Goal: Information Seeking & Learning: Learn about a topic

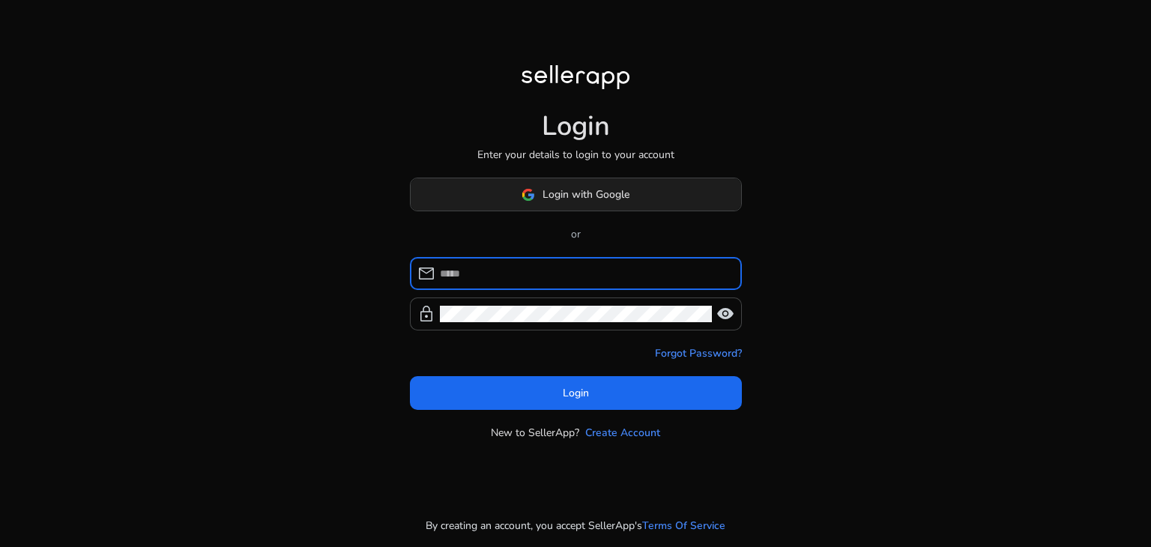
click at [596, 184] on button "Login with Google" at bounding box center [576, 195] width 332 height 34
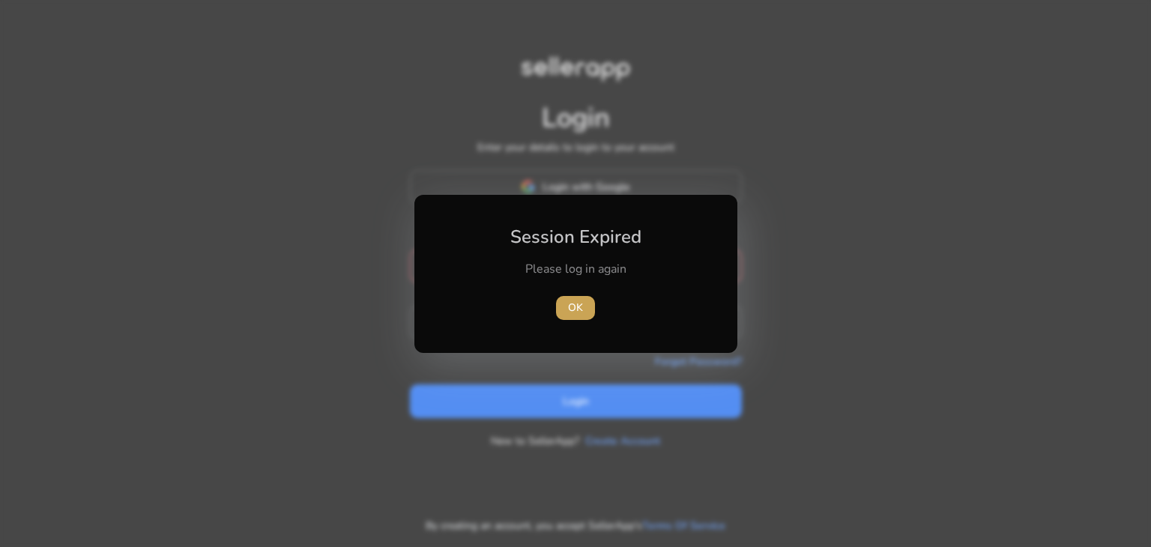
click at [571, 309] on span "OK" at bounding box center [575, 308] width 15 height 16
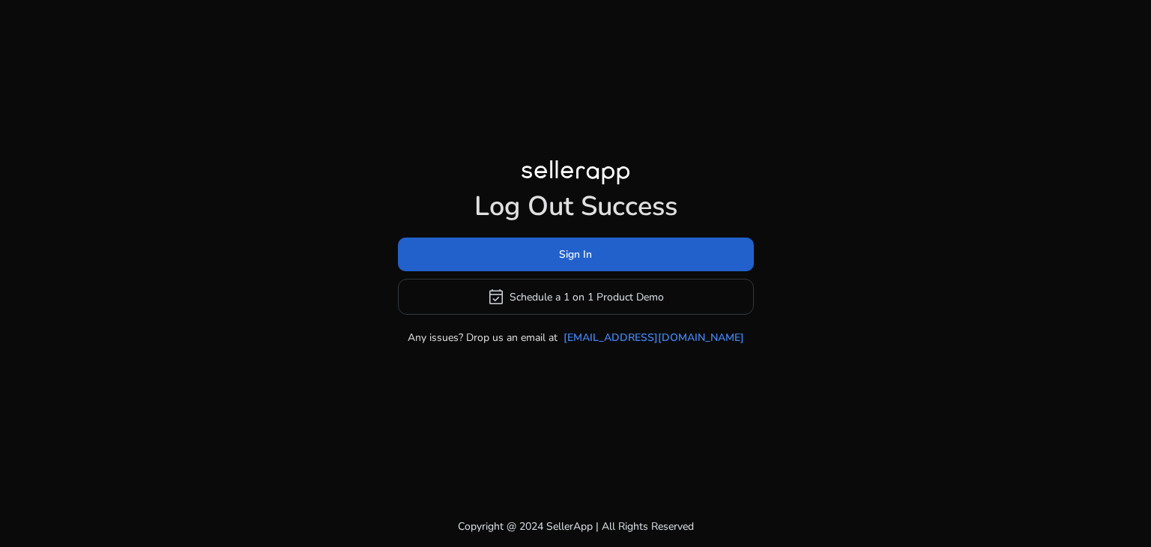
click at [549, 258] on span at bounding box center [576, 255] width 356 height 36
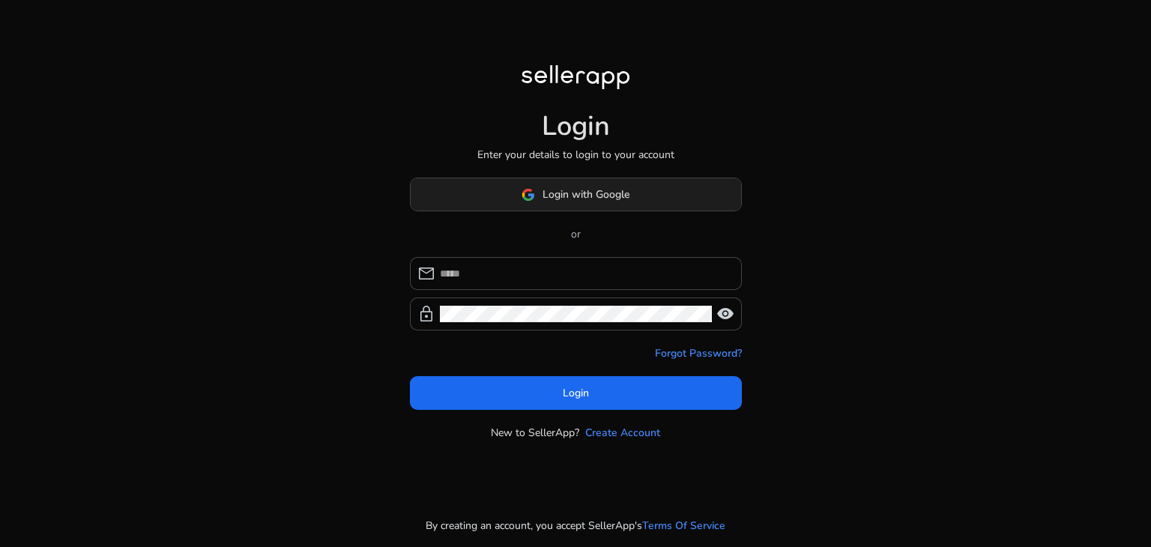
click at [557, 187] on span "Login with Google" at bounding box center [585, 195] width 87 height 16
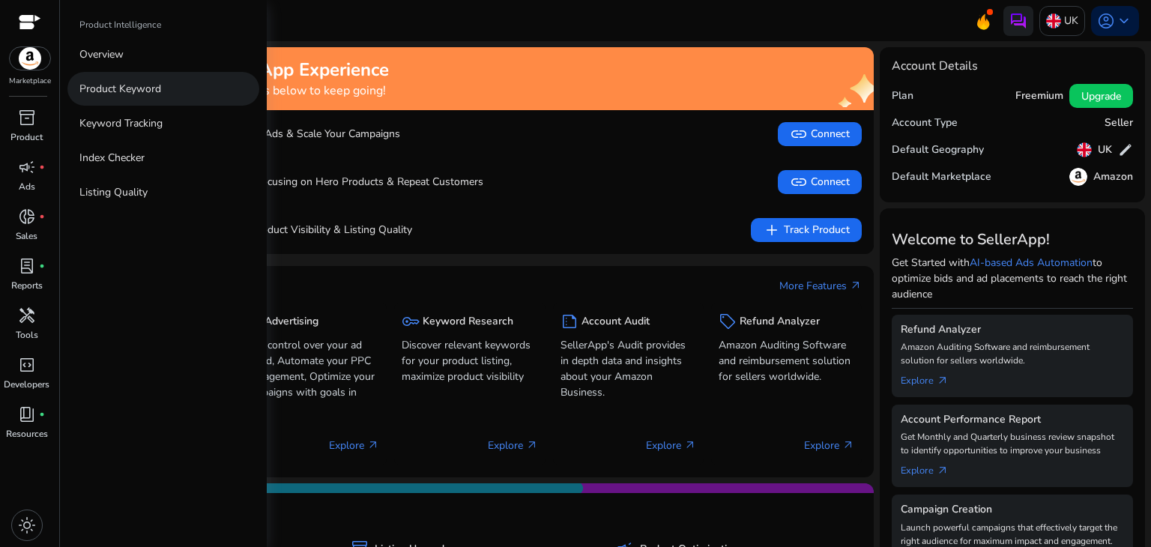
click at [136, 96] on p "Product Keyword" at bounding box center [120, 89] width 82 height 16
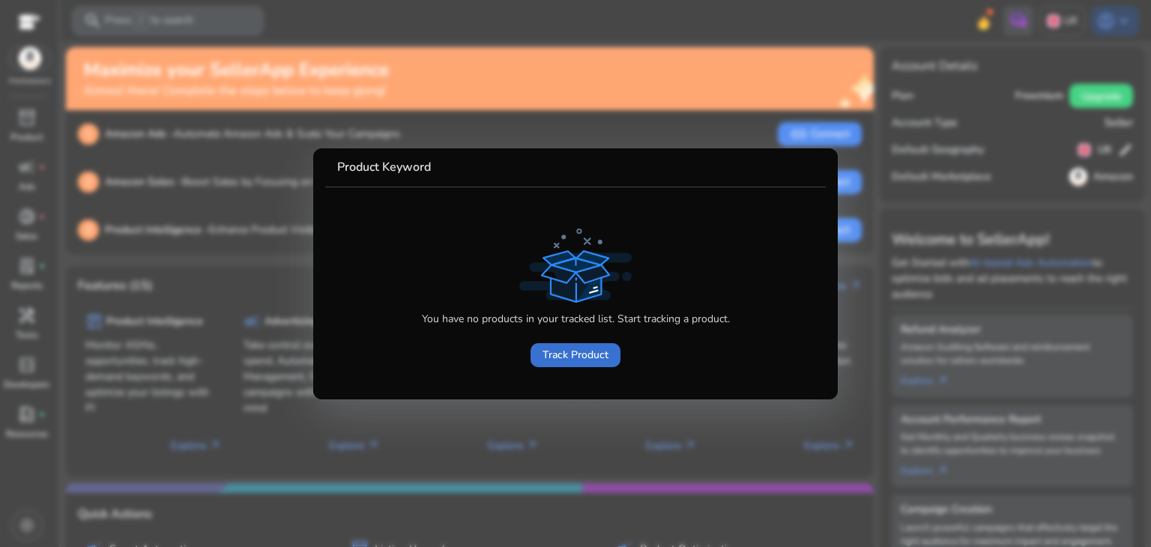
click at [575, 351] on span "Track Product" at bounding box center [575, 355] width 66 height 16
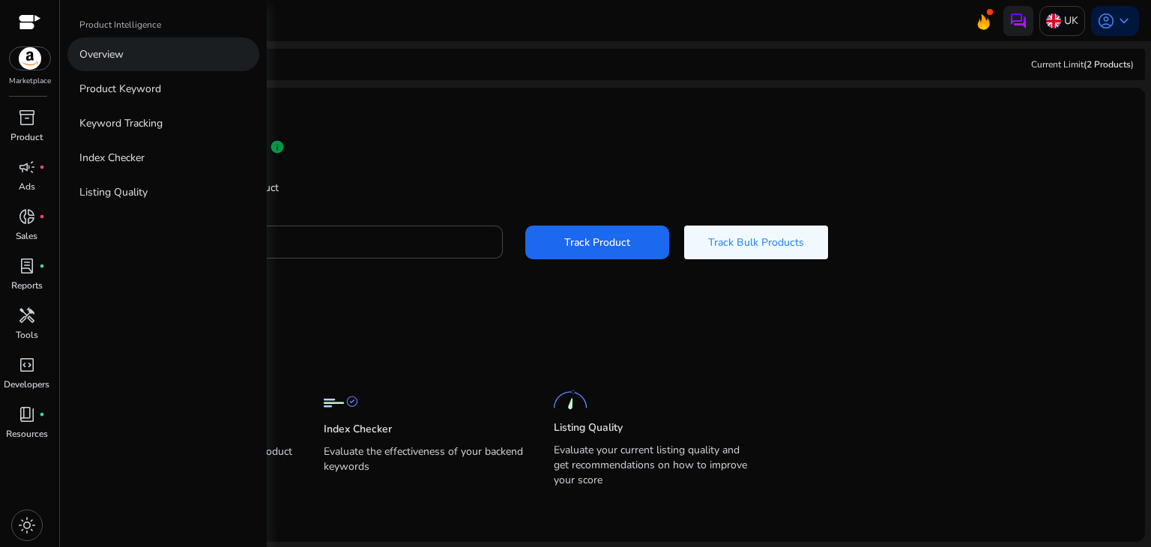
click at [120, 52] on p "Overview" at bounding box center [101, 54] width 44 height 16
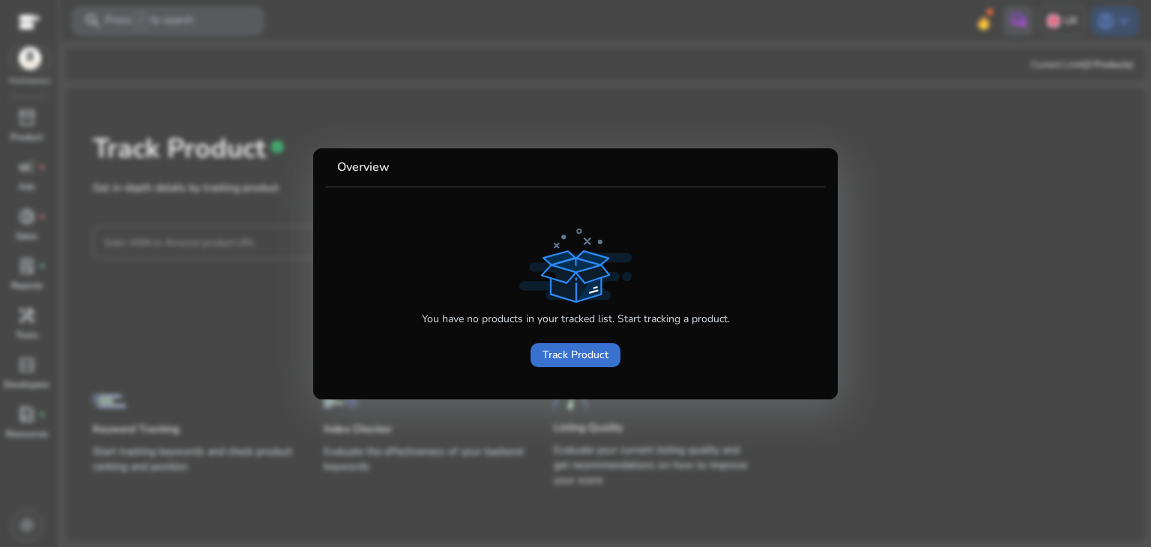
click at [541, 358] on span at bounding box center [575, 355] width 90 height 36
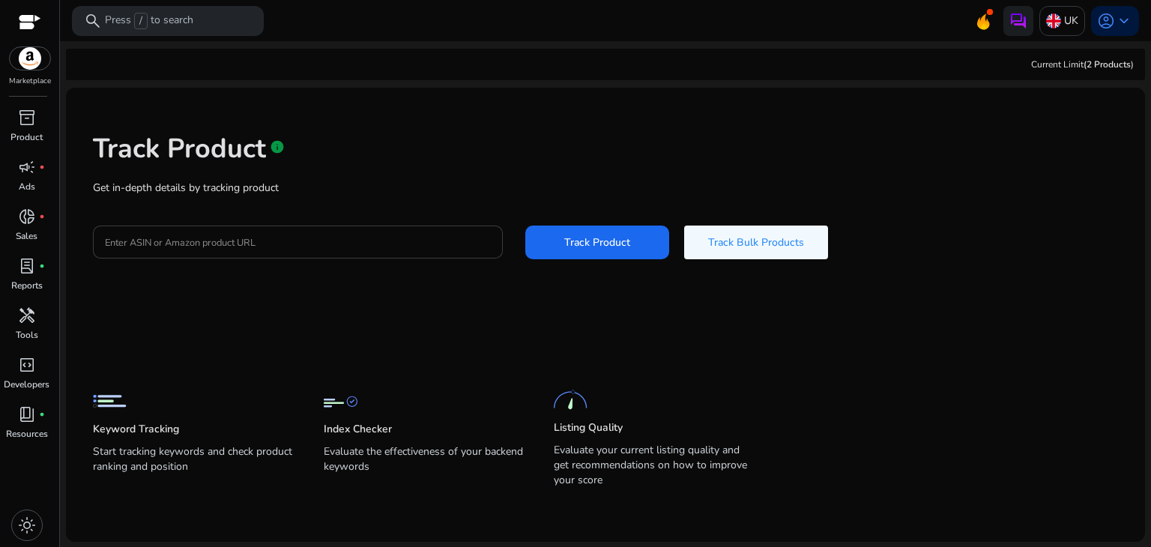
click at [331, 227] on div "Track Product info Get in-depth details by tracking product Enter ASIN or Amazo…" at bounding box center [605, 195] width 1055 height 190
click at [331, 227] on div at bounding box center [298, 241] width 386 height 33
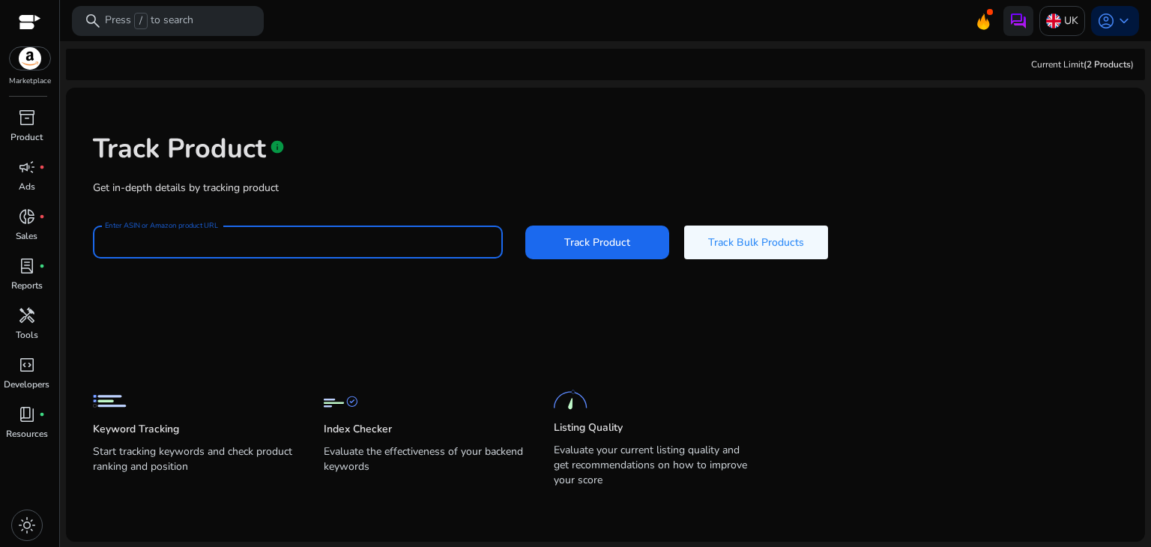
click at [330, 238] on input "Enter ASIN or Amazon product URL" at bounding box center [298, 242] width 386 height 16
paste input "**********"
type input "**********"
click at [596, 235] on span "Track Product" at bounding box center [597, 242] width 66 height 16
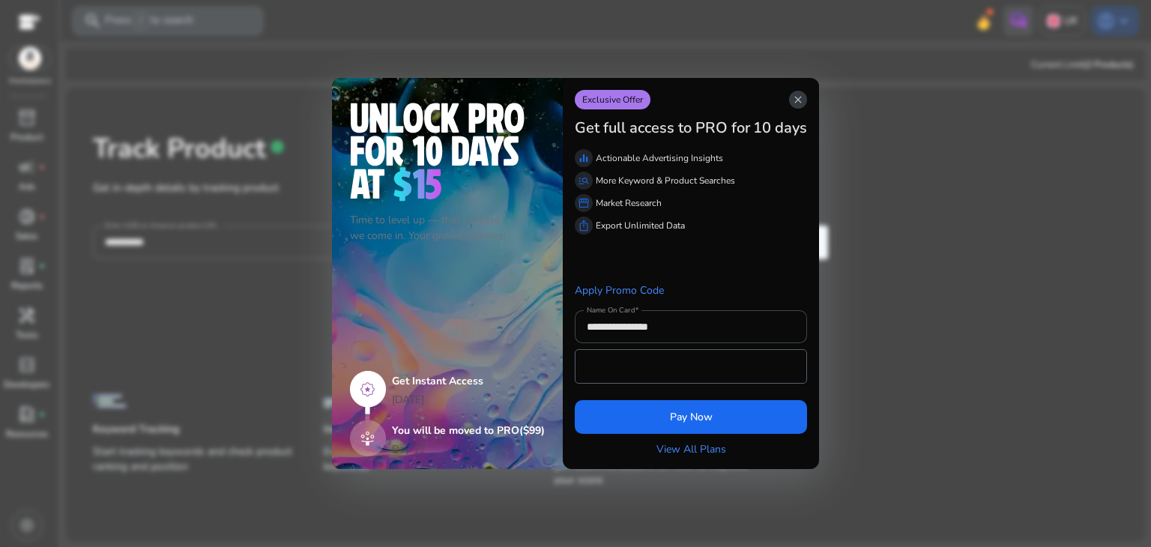
click at [802, 94] on span "close" at bounding box center [798, 100] width 12 height 12
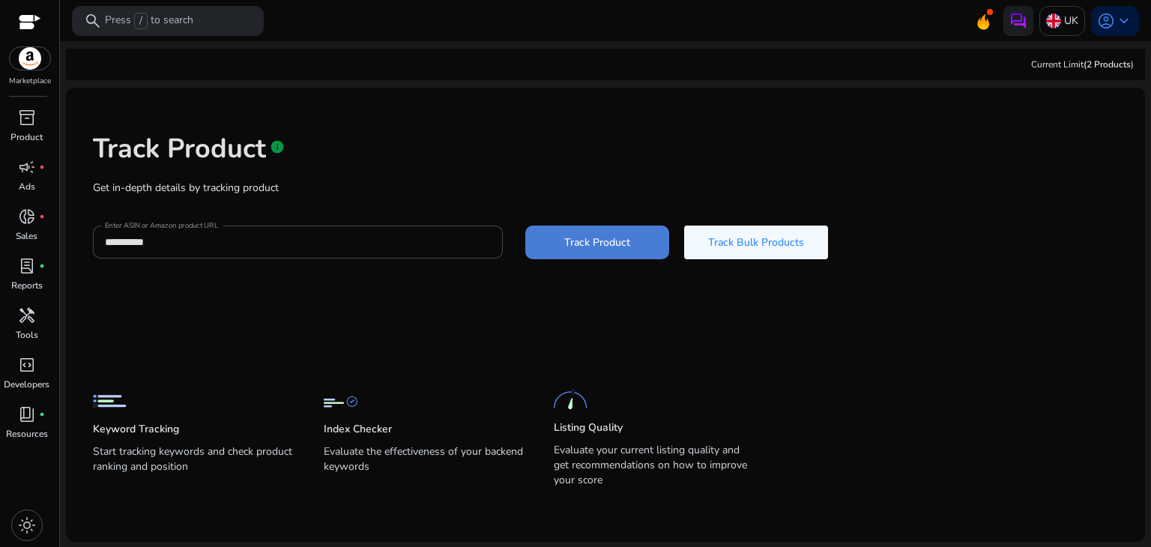
click at [593, 233] on span at bounding box center [597, 242] width 144 height 36
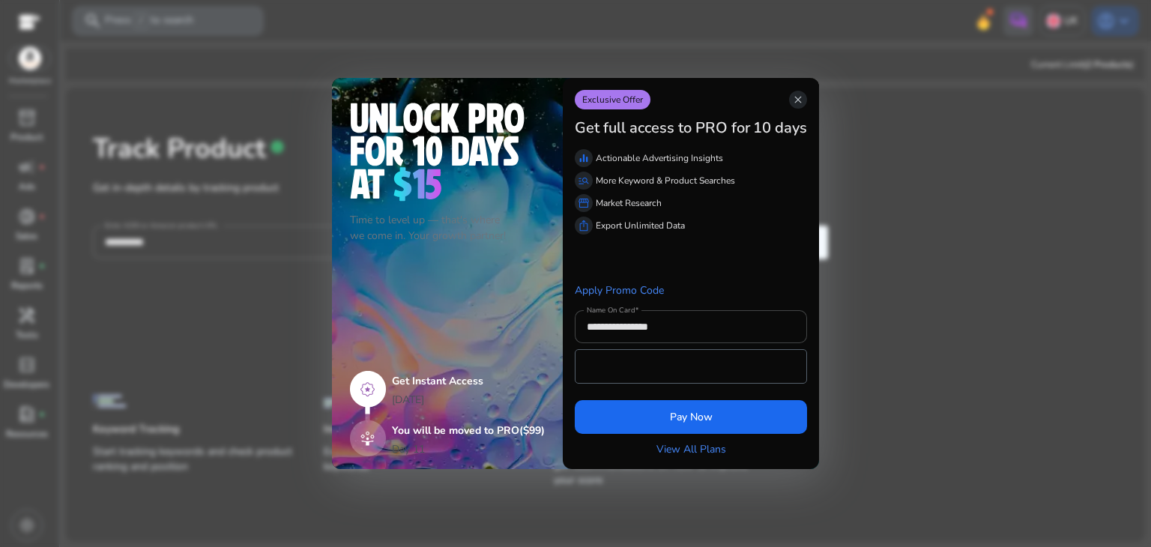
click at [803, 91] on div "Exclusive Offer close" at bounding box center [691, 99] width 232 height 19
click at [796, 97] on span "close" at bounding box center [798, 100] width 12 height 12
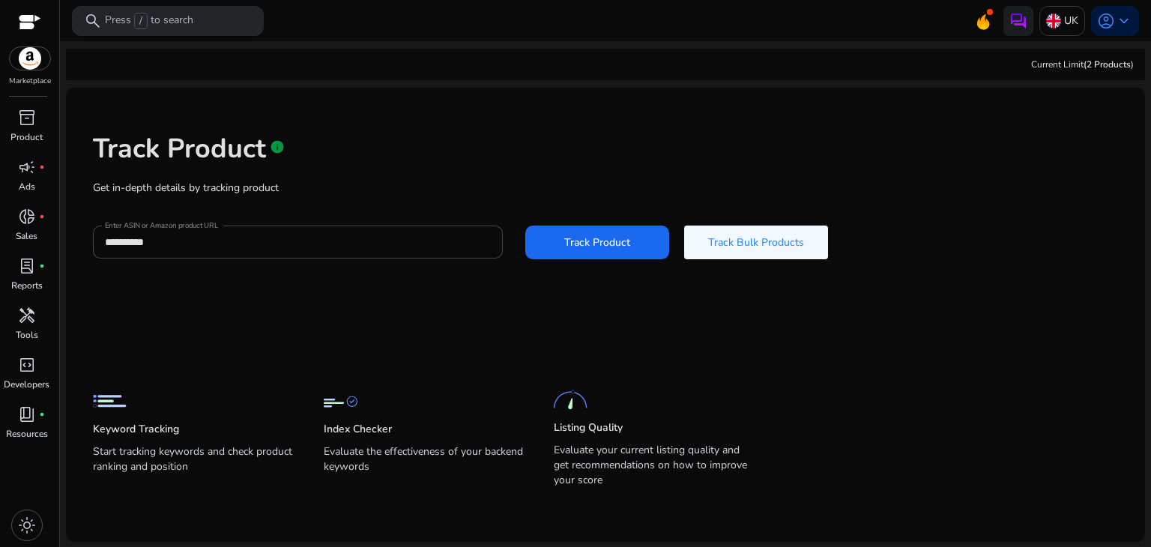
click at [159, 16] on p "Press / to search" at bounding box center [149, 21] width 88 height 16
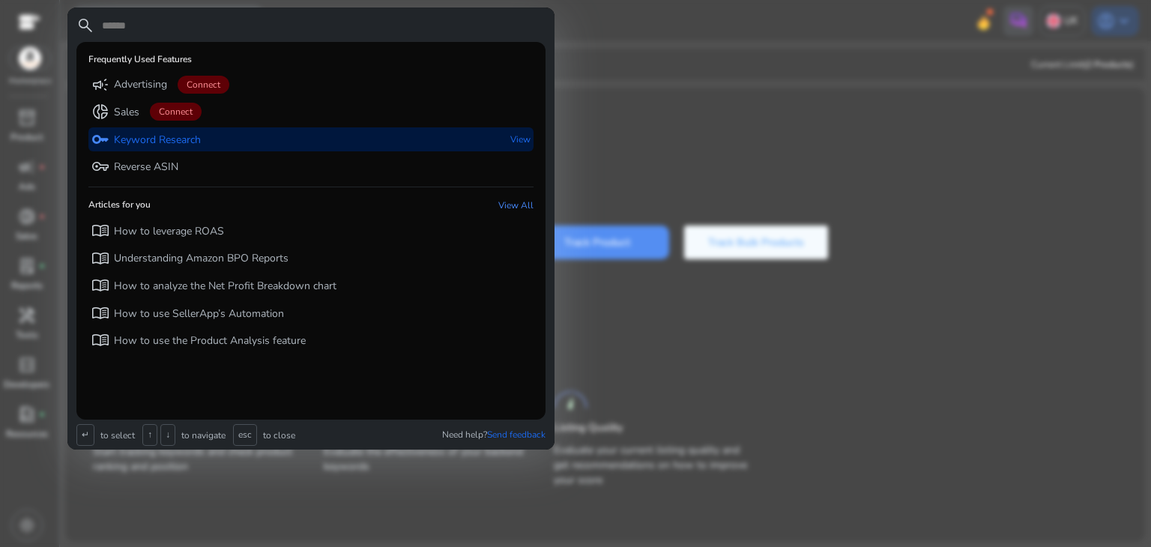
click at [185, 136] on p "Keyword Research" at bounding box center [157, 140] width 87 height 15
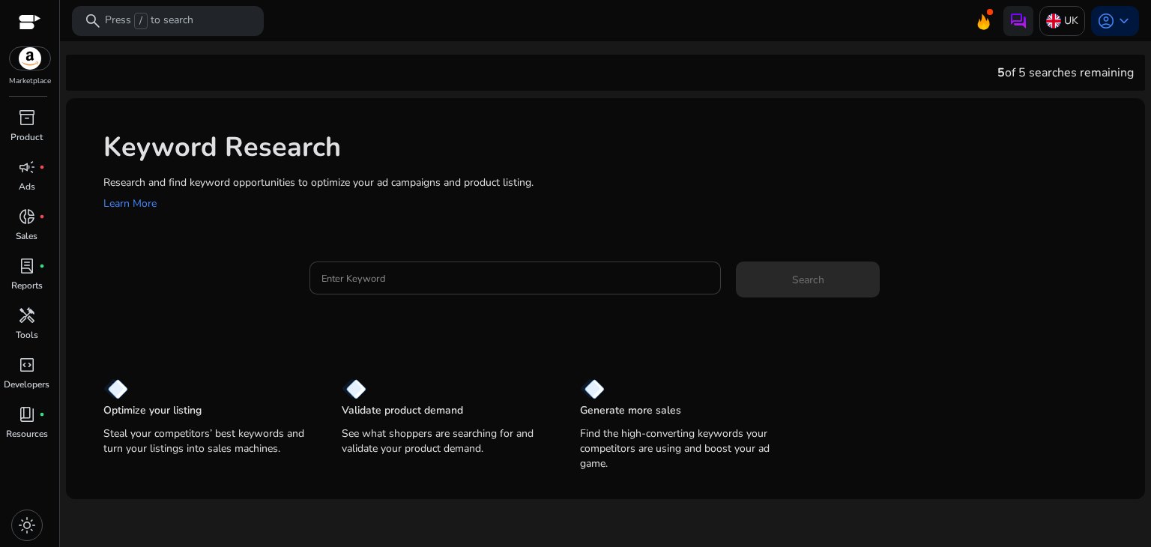
click at [348, 264] on div at bounding box center [515, 277] width 388 height 33
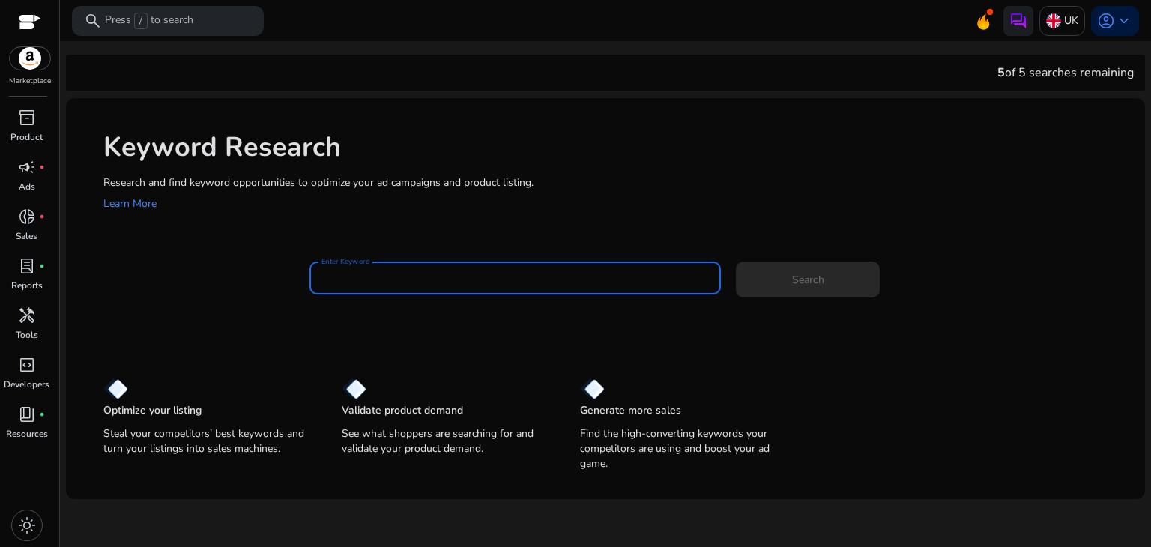
click at [351, 270] on input "Enter Keyword" at bounding box center [515, 278] width 388 height 16
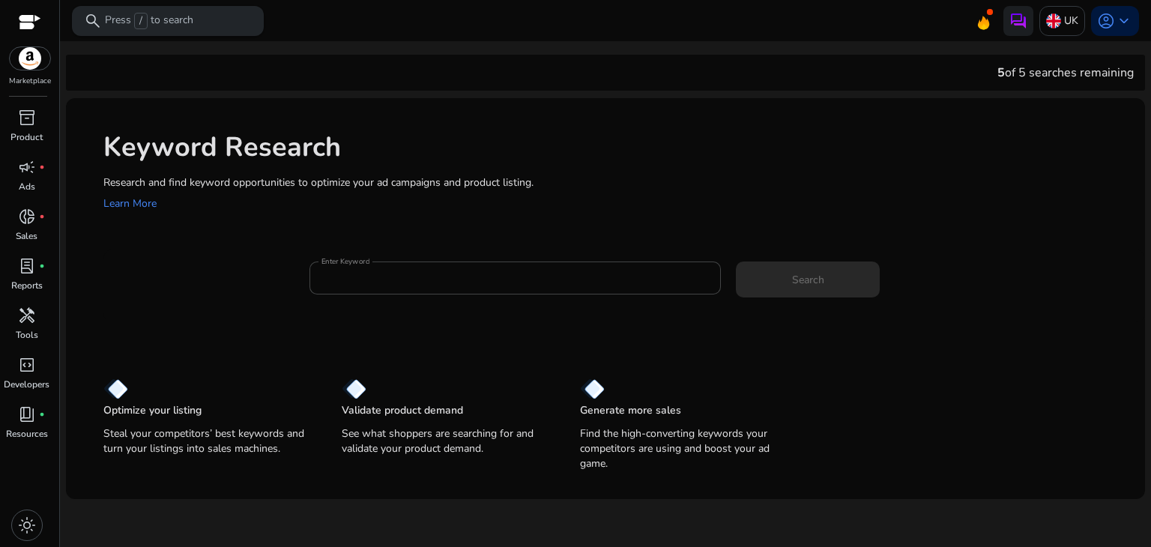
click at [190, 31] on div "search Press / to search" at bounding box center [168, 21] width 192 height 30
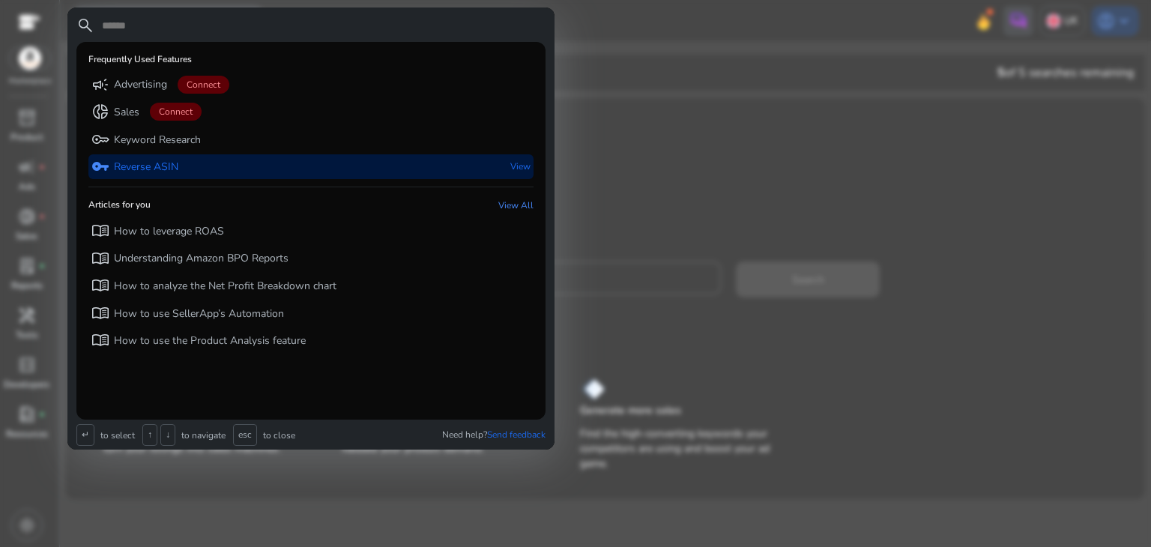
click at [172, 175] on p "Reverse ASIN" at bounding box center [146, 167] width 64 height 15
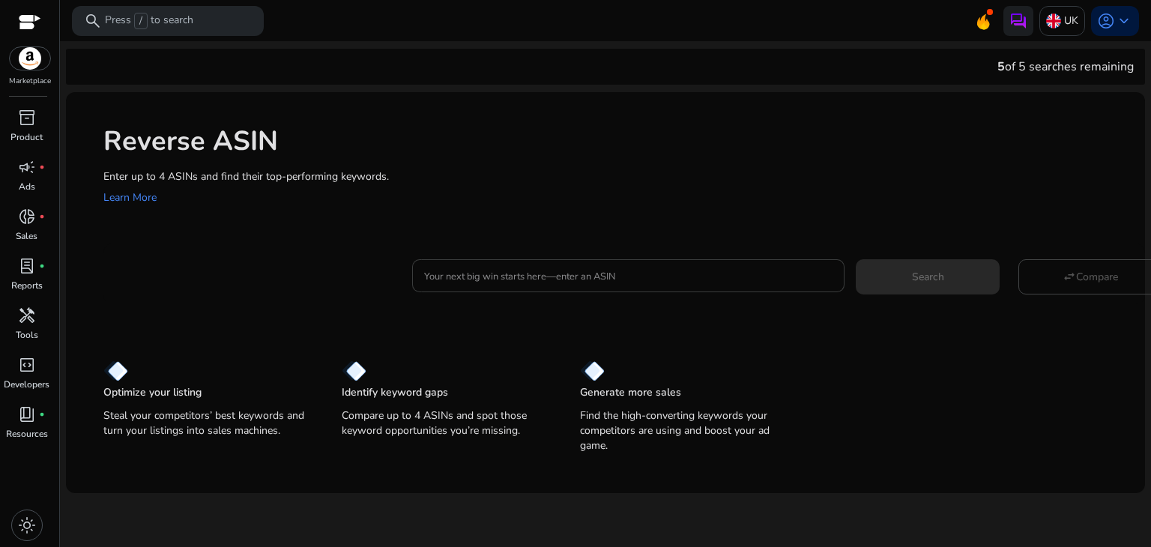
click at [461, 272] on input "Your next big win starts here—enter an ASIN" at bounding box center [628, 275] width 408 height 16
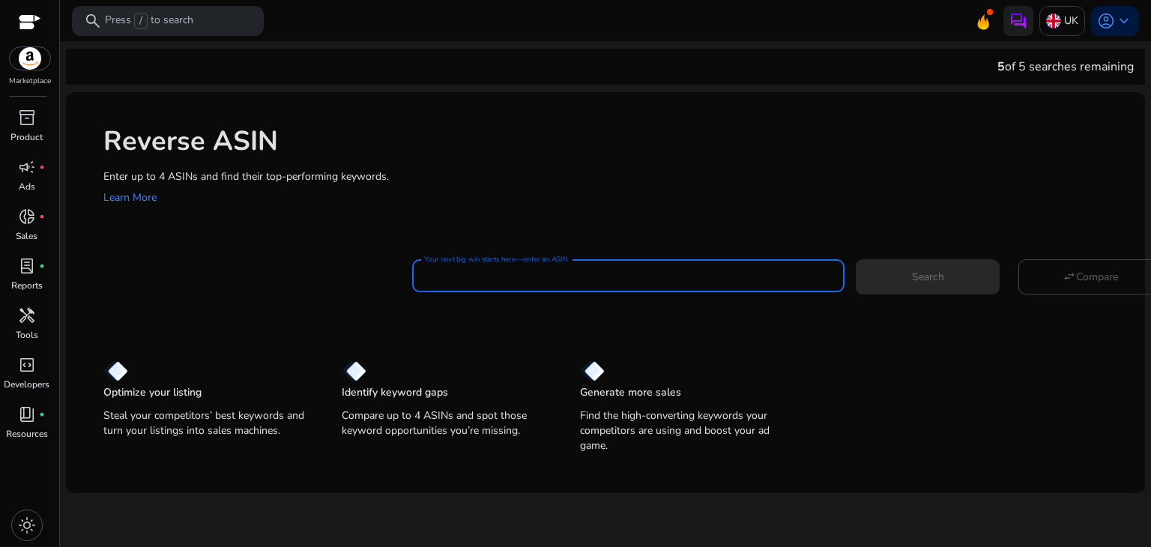
paste input "**********"
type input "**********"
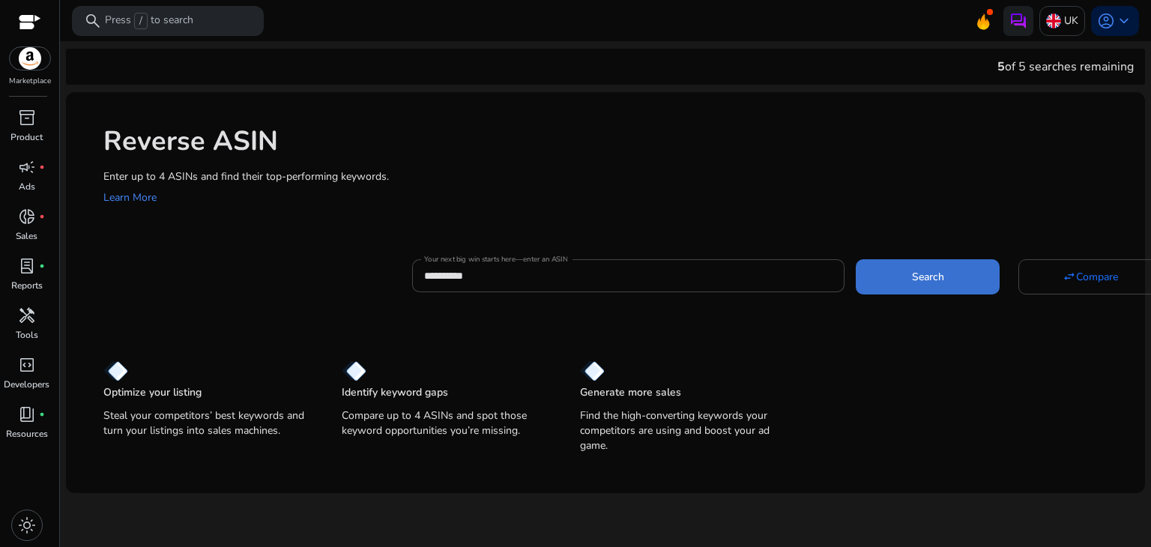
click at [877, 282] on span at bounding box center [927, 276] width 144 height 36
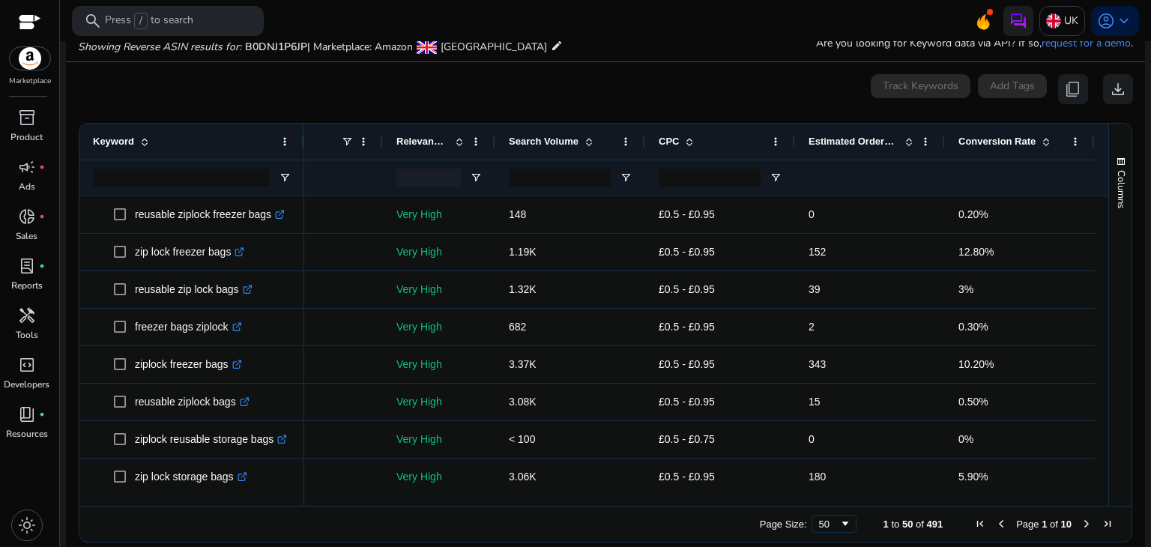
click at [332, 492] on div at bounding box center [674, 498] width 839 height 13
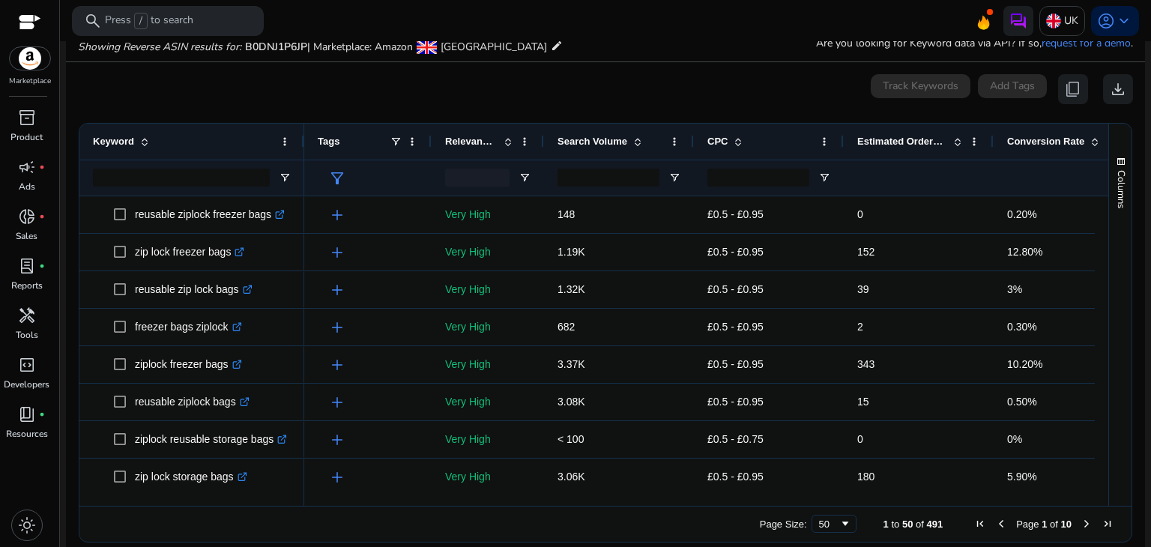
drag, startPoint x: 285, startPoint y: 498, endPoint x: 326, endPoint y: 498, distance: 41.2
click at [326, 498] on div at bounding box center [593, 498] width 1029 height 13
drag, startPoint x: 326, startPoint y: 498, endPoint x: 416, endPoint y: 500, distance: 90.7
click at [416, 500] on div at bounding box center [699, 498] width 790 height 13
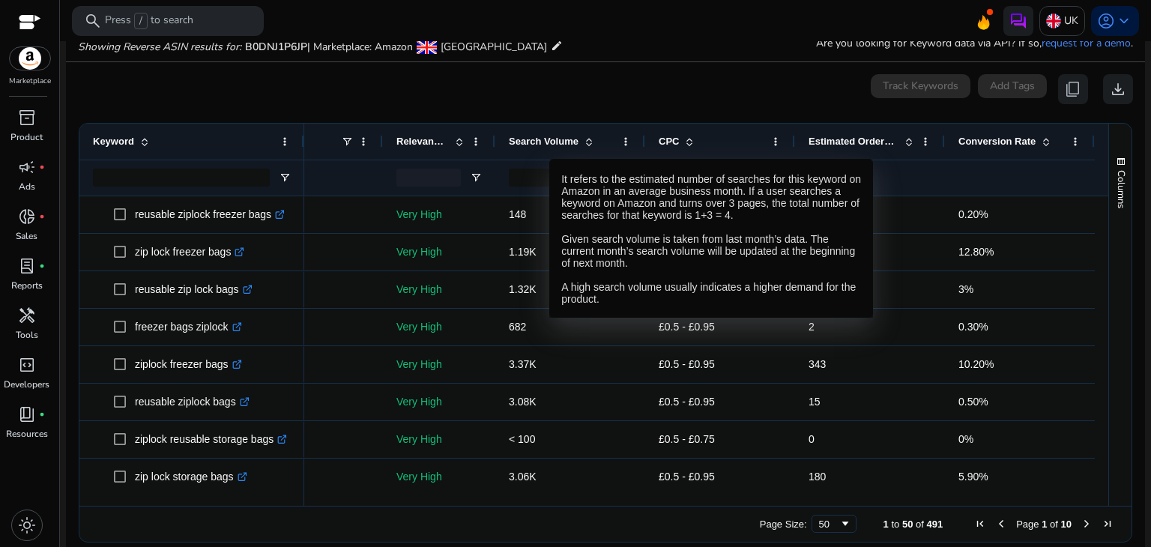
click at [536, 142] on span "Search Volume" at bounding box center [544, 141] width 70 height 11
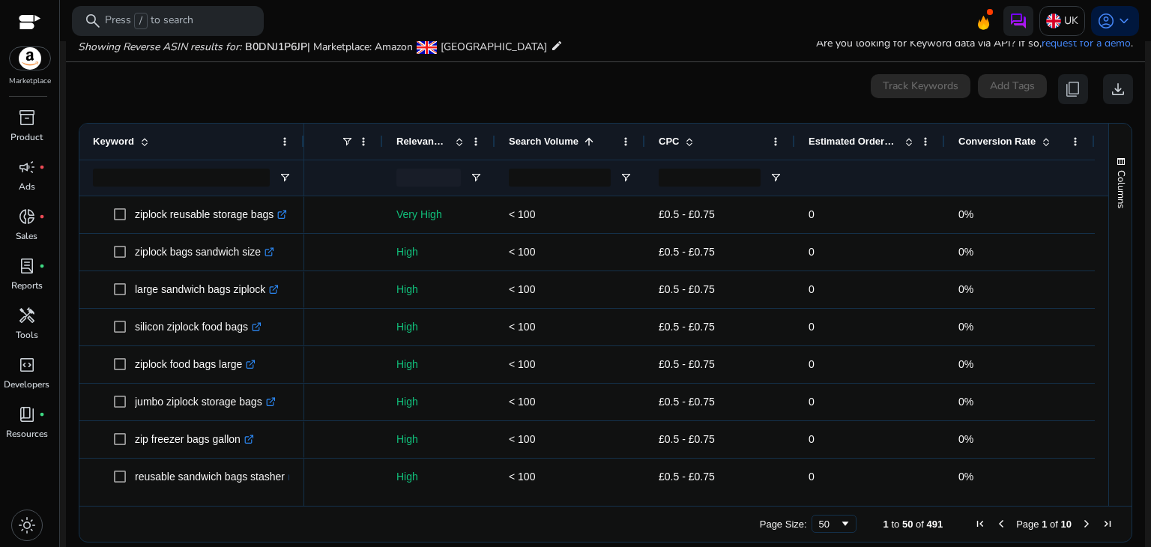
click at [536, 142] on span "Search Volume" at bounding box center [544, 141] width 70 height 11
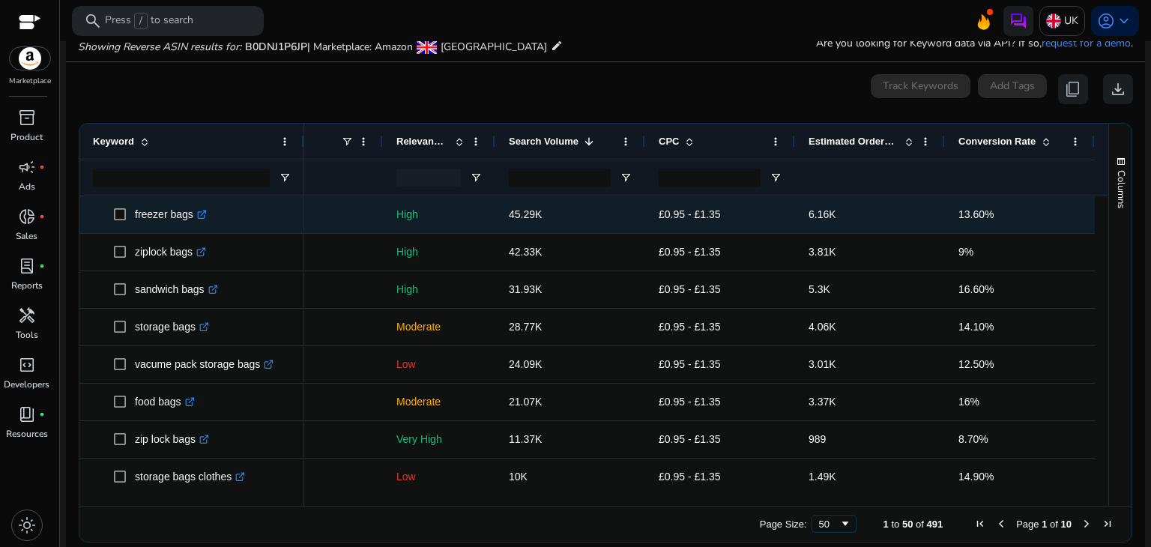
click at [201, 213] on icon ".st0{fill:#2c8af8}" at bounding box center [202, 215] width 10 height 10
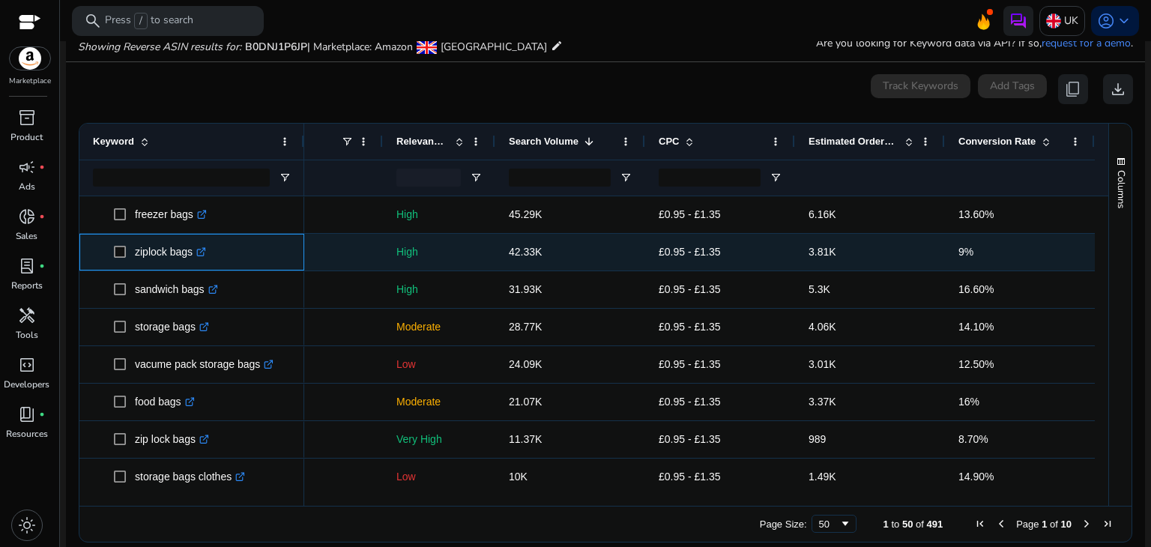
click at [203, 252] on icon at bounding box center [202, 249] width 5 height 5
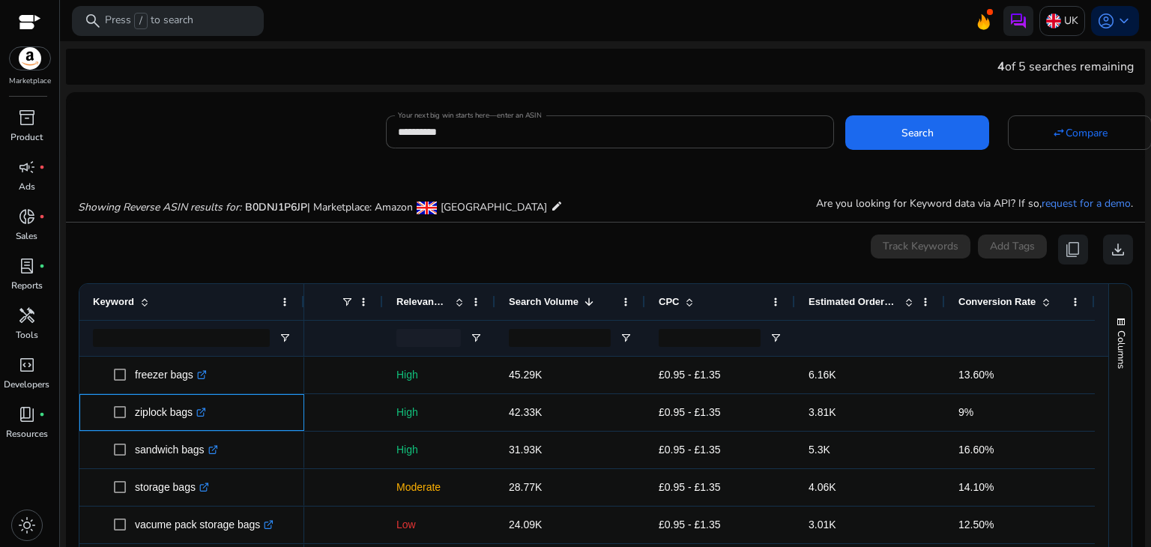
scroll to position [175, 0]
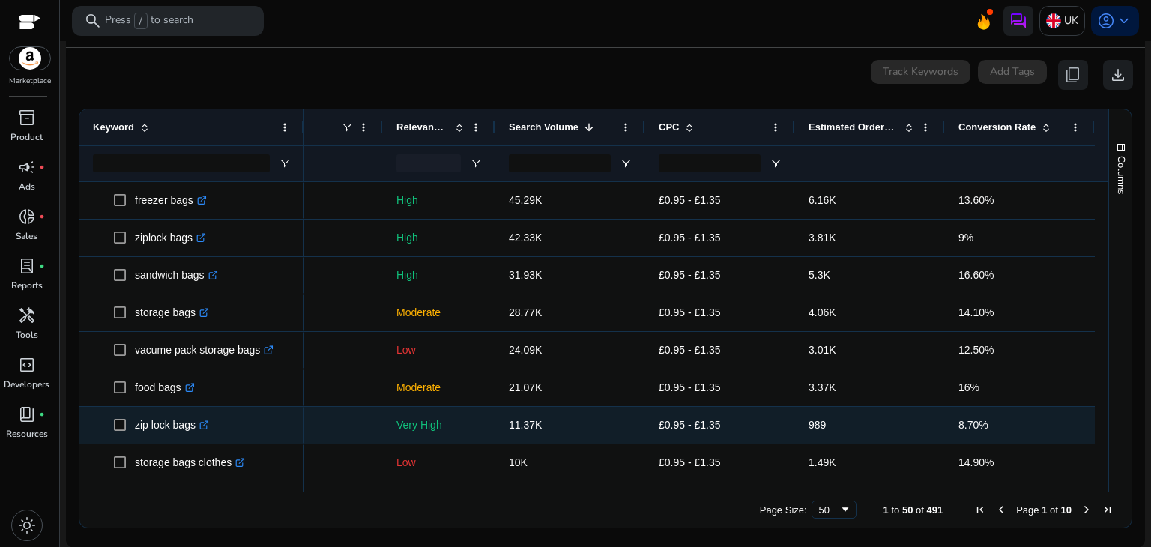
click at [203, 422] on icon at bounding box center [203, 425] width 7 height 7
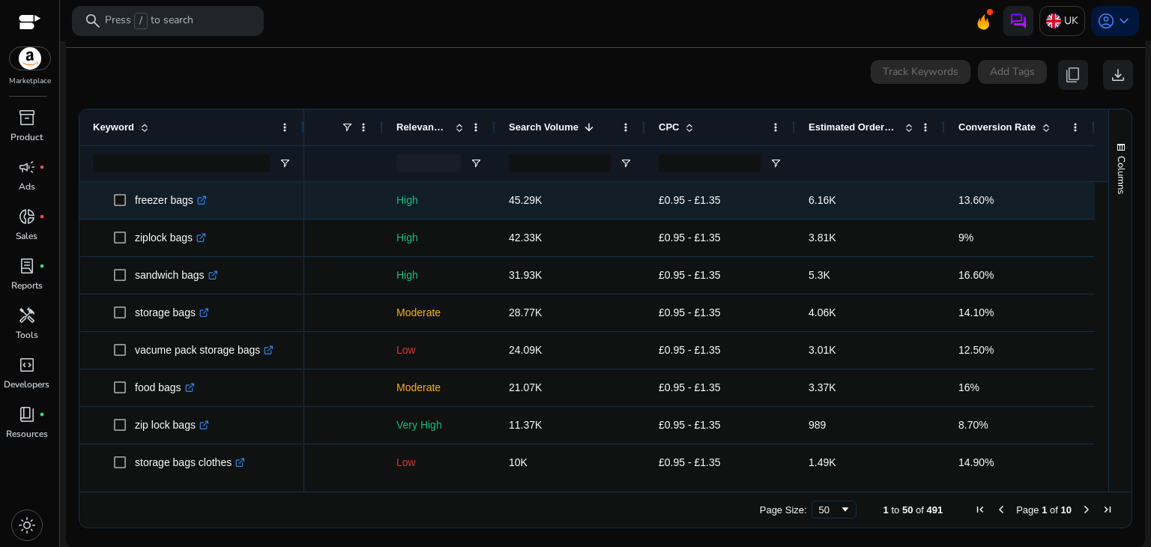
click at [202, 196] on icon ".st0{fill:#2c8af8}" at bounding box center [202, 201] width 10 height 10
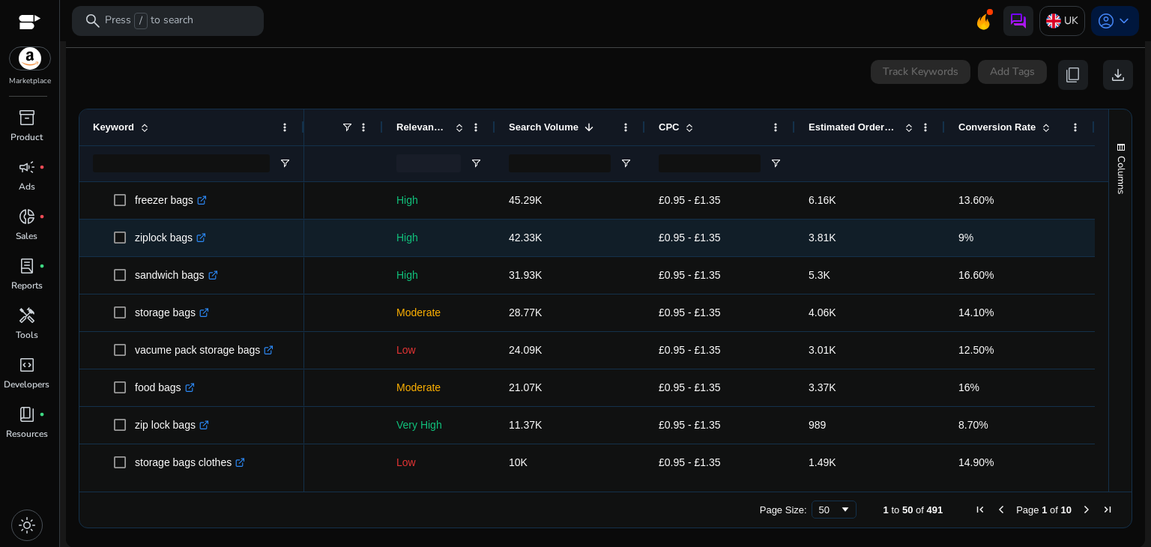
click at [202, 235] on icon ".st0{fill:#2c8af8}" at bounding box center [201, 238] width 10 height 10
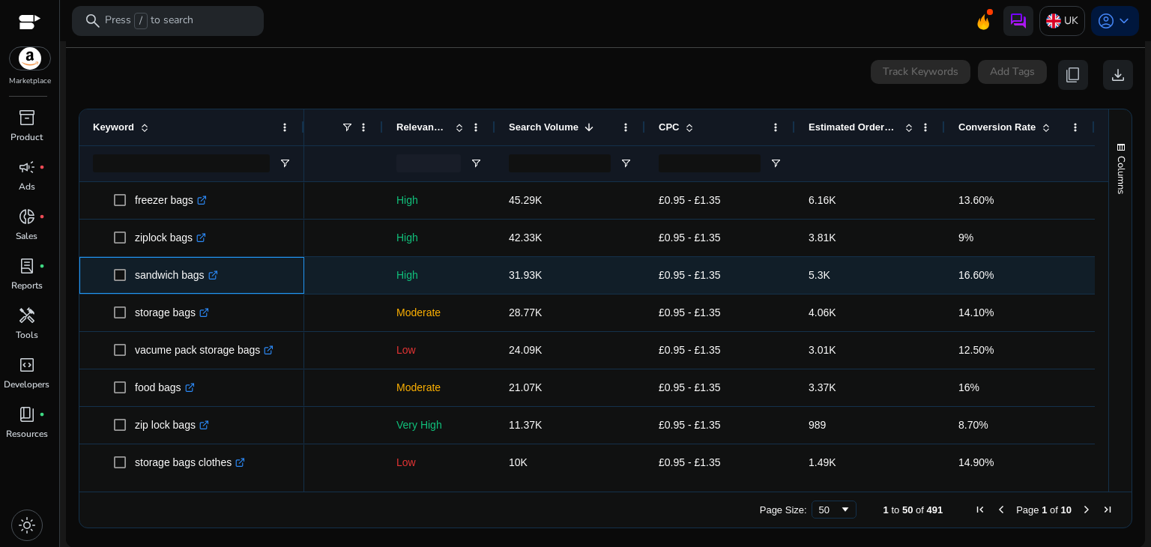
click at [213, 277] on icon ".st0{fill:#2c8af8}" at bounding box center [213, 275] width 10 height 10
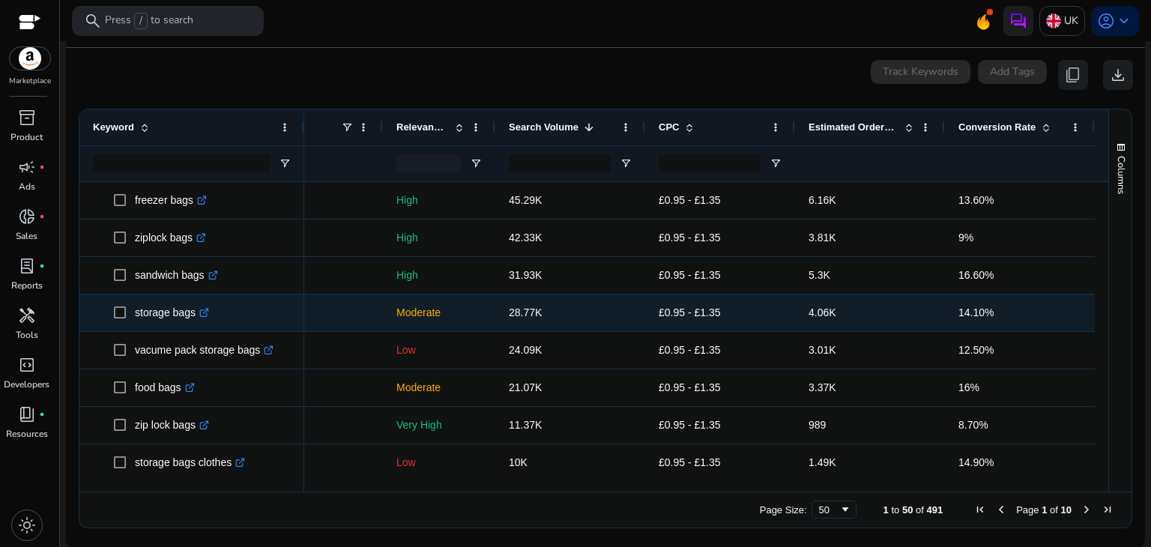
click at [208, 308] on icon ".st0{fill:#2c8af8}" at bounding box center [204, 313] width 10 height 10
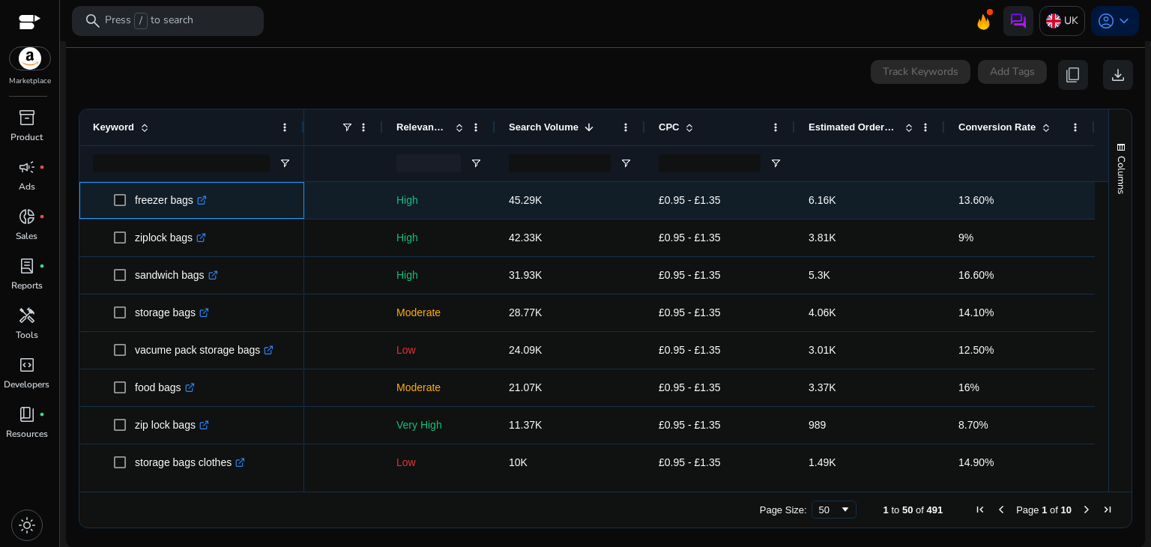
click at [112, 193] on span "freezer bags .st0{fill:#2c8af8}" at bounding box center [192, 200] width 198 height 31
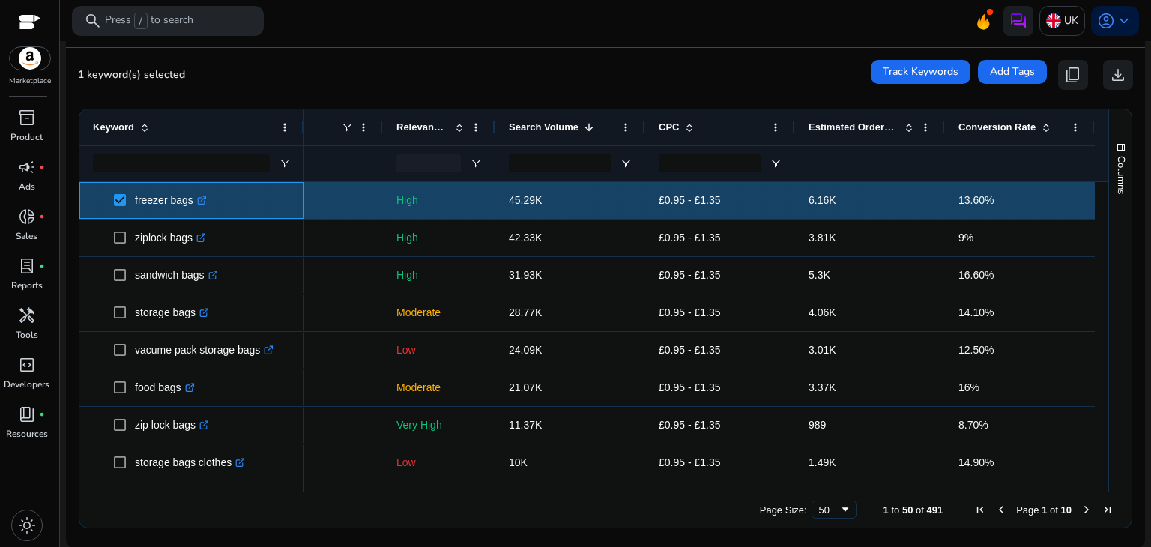
click at [201, 199] on icon ".st0{fill:#2c8af8}" at bounding box center [202, 201] width 10 height 10
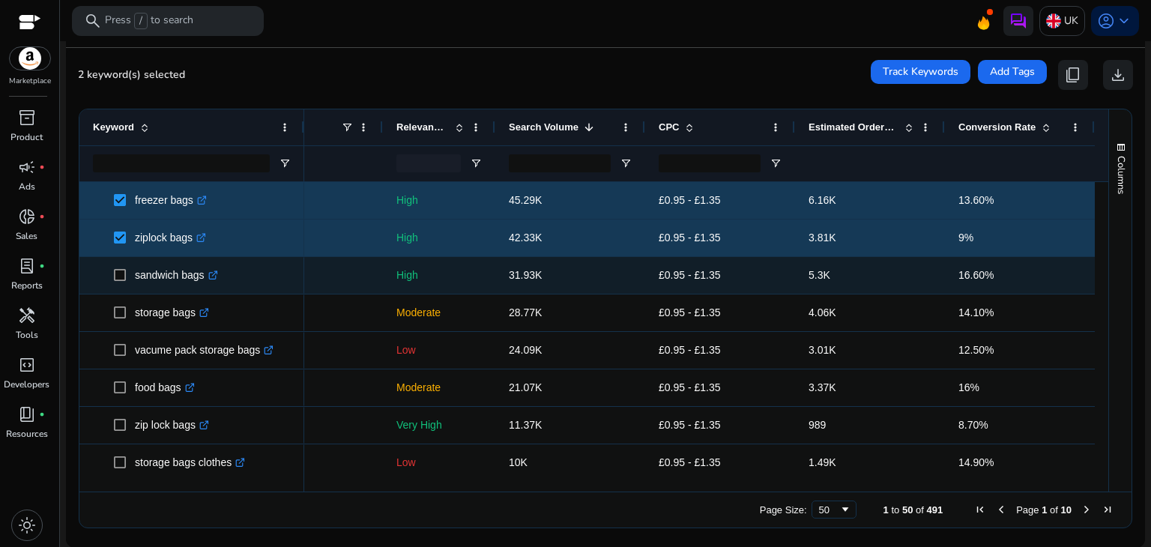
click at [210, 270] on icon ".st0{fill:#2c8af8}" at bounding box center [213, 275] width 10 height 10
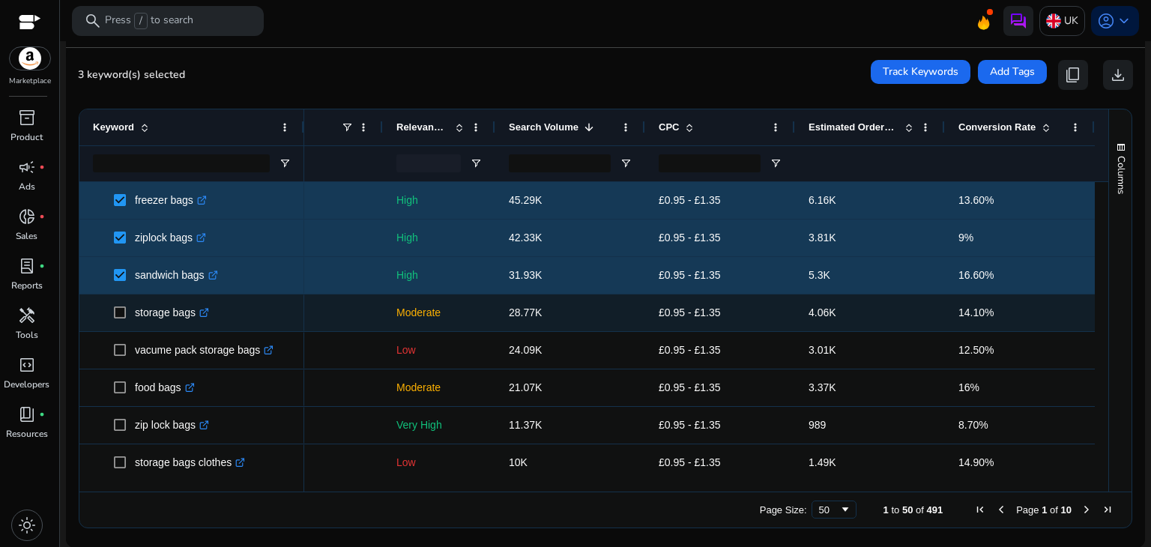
click at [204, 312] on icon ".st0{fill:#2c8af8}" at bounding box center [204, 313] width 10 height 10
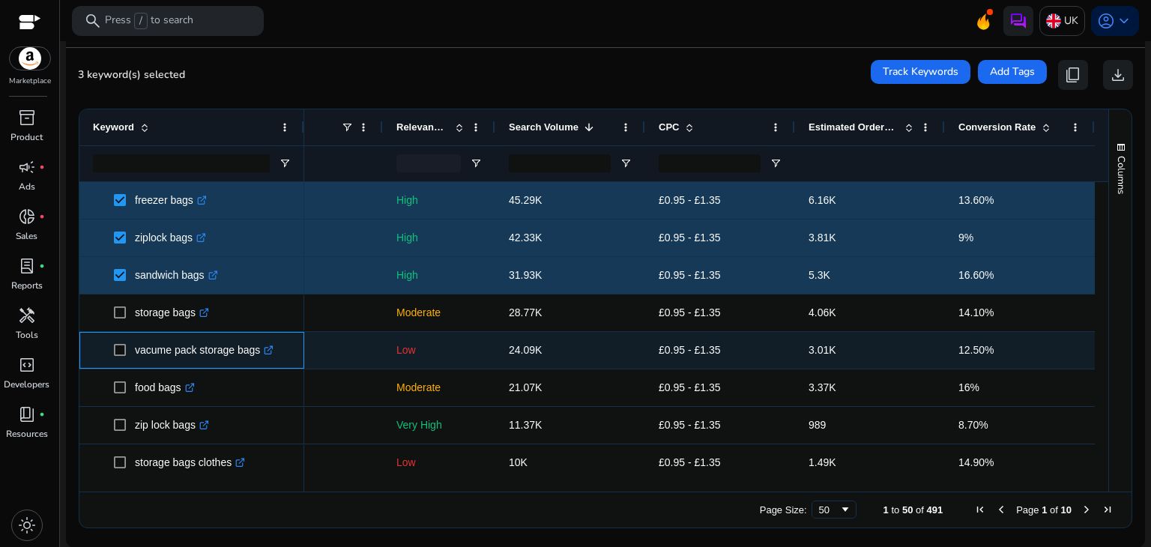
click at [267, 348] on icon ".st0{fill:#2c8af8}" at bounding box center [269, 350] width 10 height 10
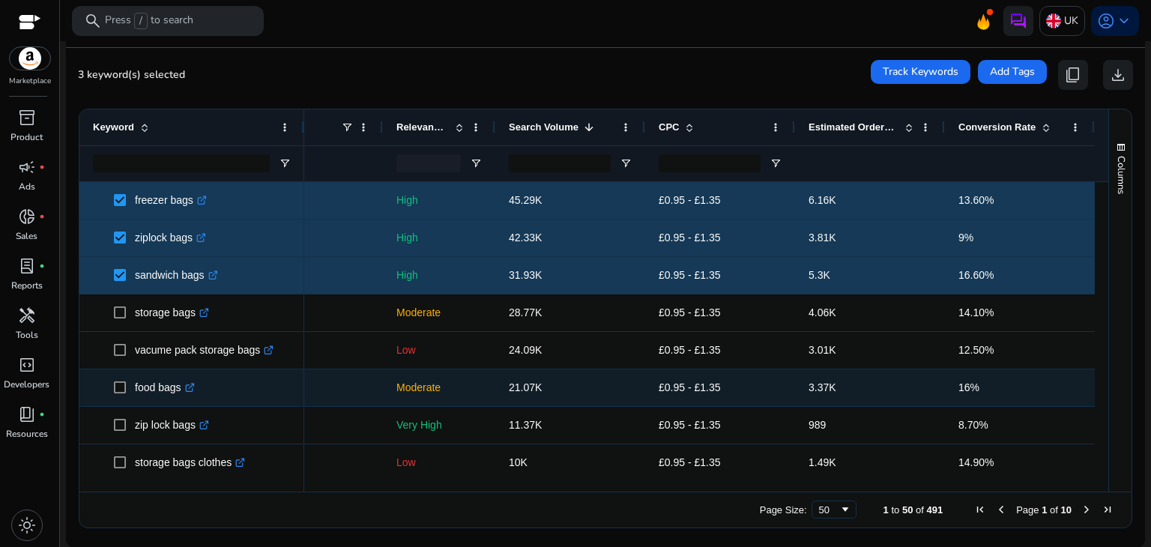
click at [190, 387] on icon ".st0{fill:#2c8af8}" at bounding box center [190, 388] width 10 height 10
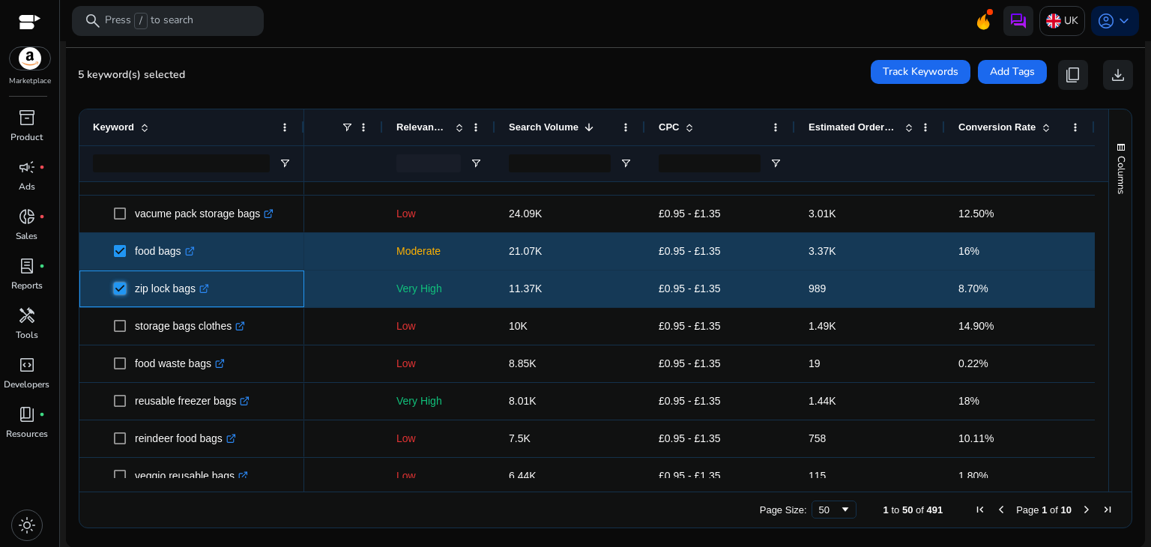
scroll to position [167, 0]
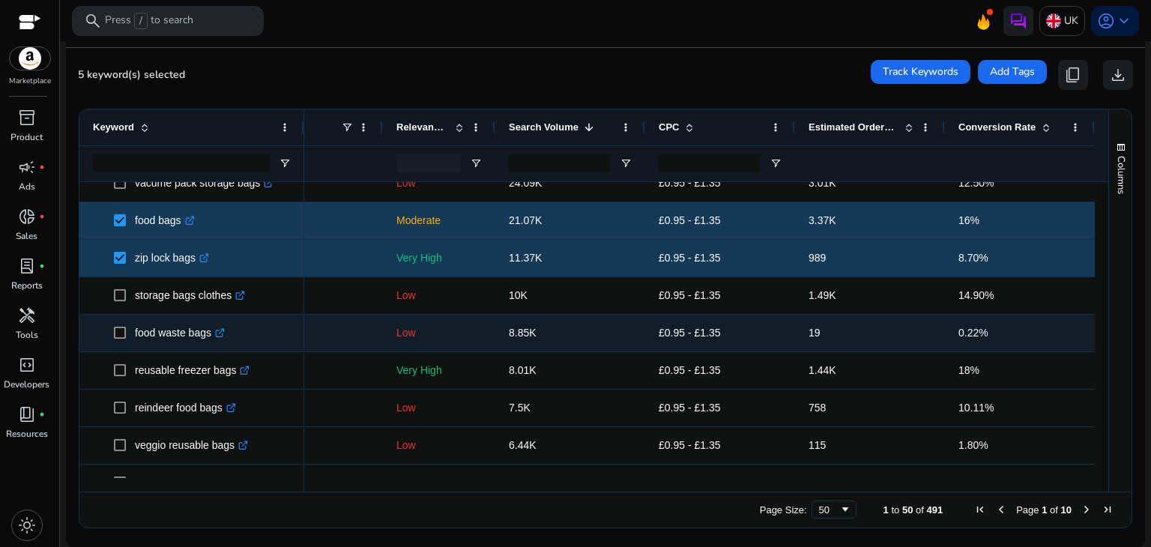
click at [222, 330] on icon ".st0{fill:#2c8af8}" at bounding box center [220, 333] width 10 height 10
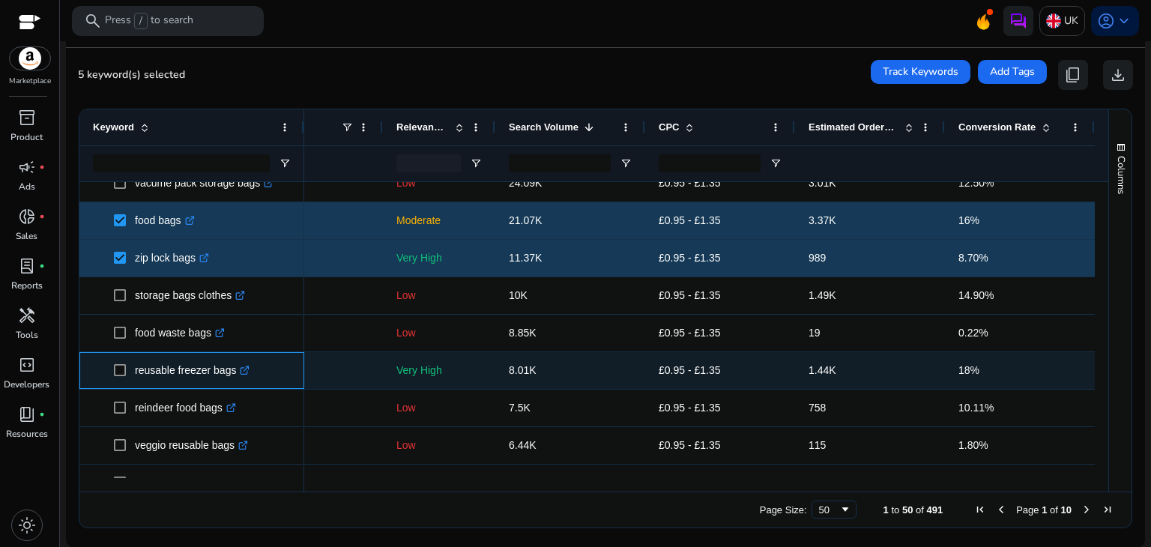
click at [240, 366] on icon ".st0{fill:#2c8af8}" at bounding box center [245, 371] width 10 height 10
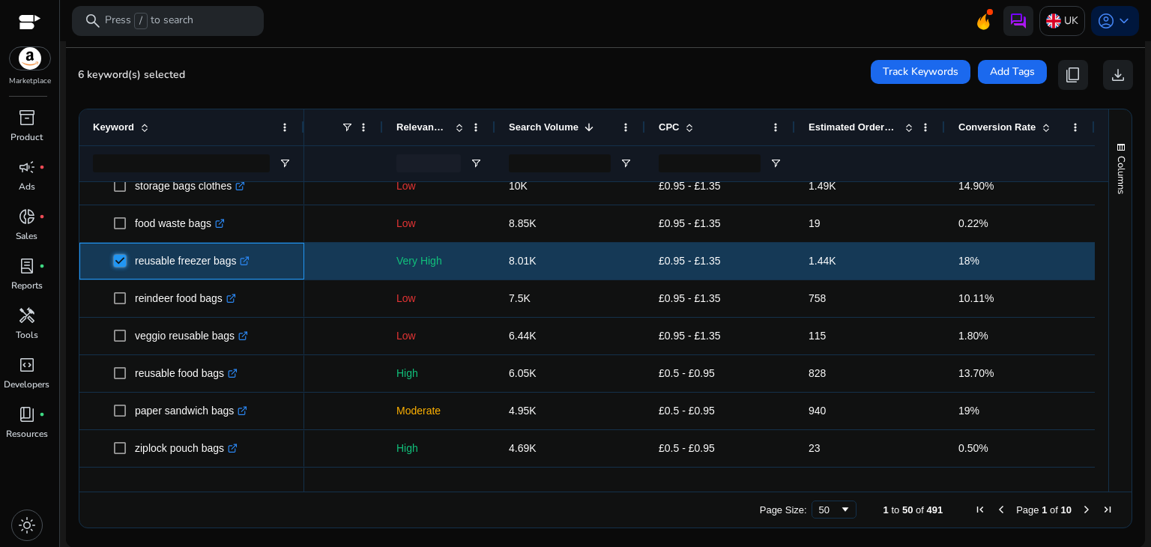
scroll to position [318, 0]
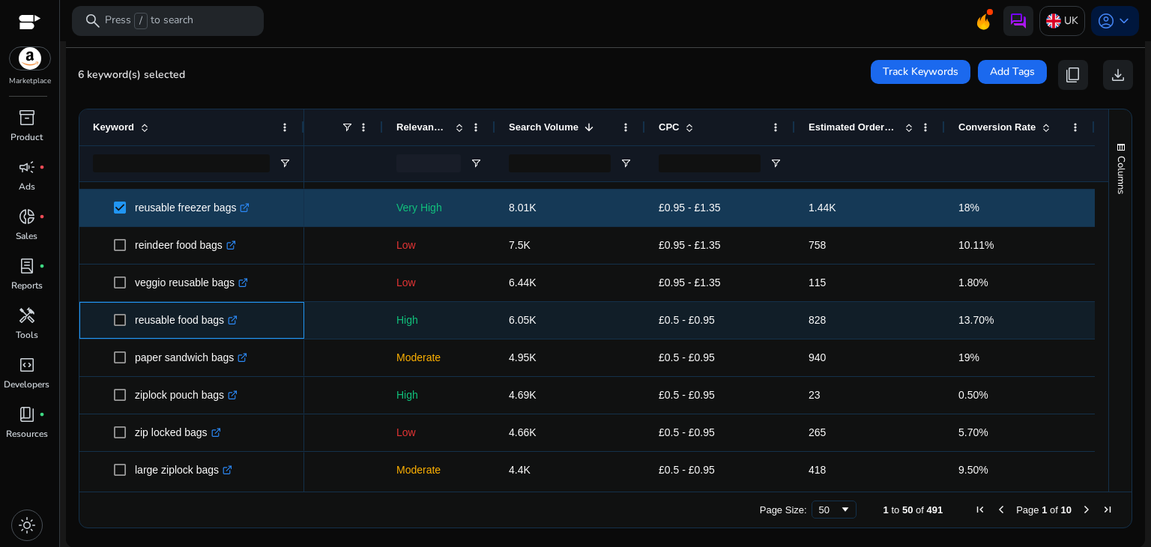
click at [231, 316] on icon ".st0{fill:#2c8af8}" at bounding box center [233, 320] width 10 height 10
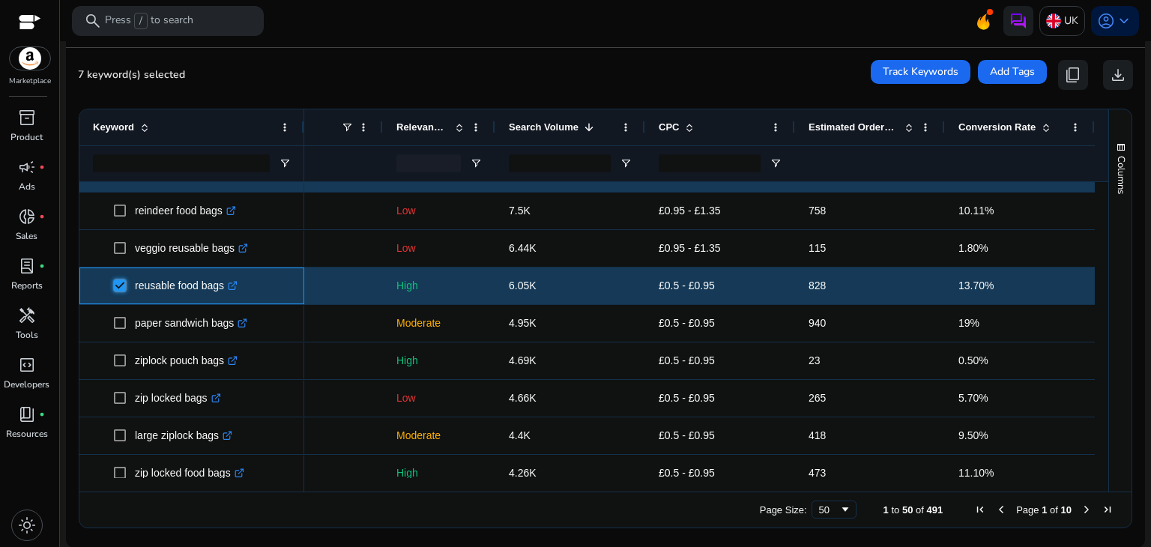
scroll to position [368, 0]
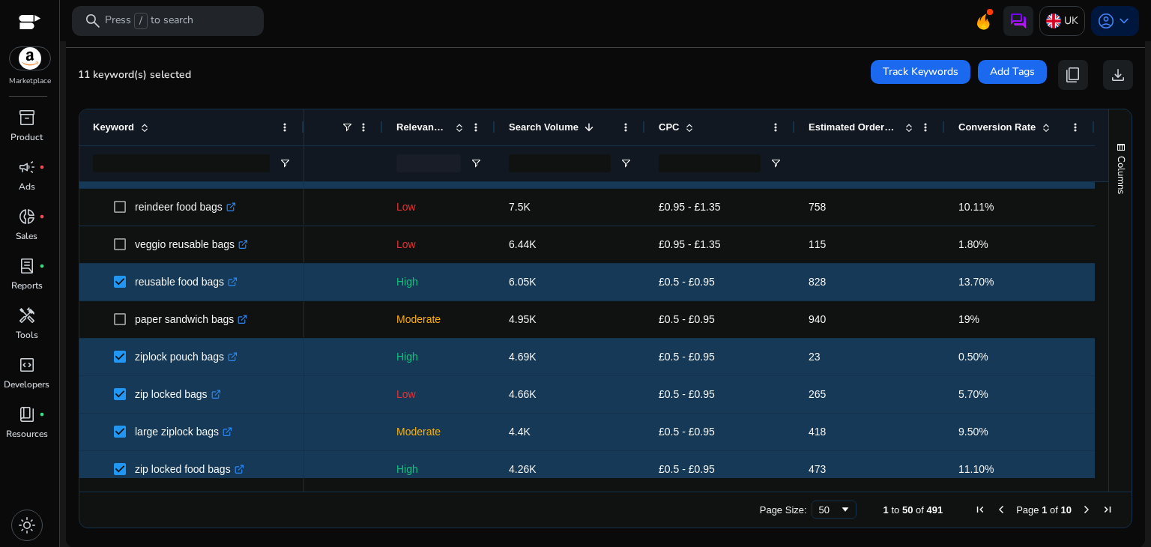
drag, startPoint x: 1096, startPoint y: 250, endPoint x: 1100, endPoint y: 267, distance: 17.8
click at [1100, 267] on div at bounding box center [1100, 330] width 13 height 296
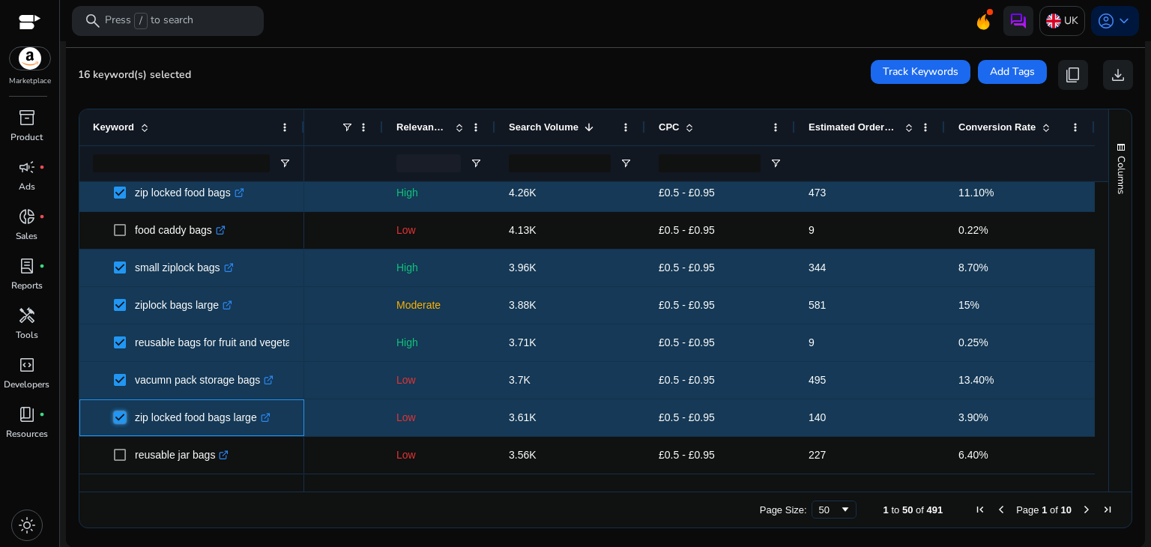
scroll to position [708, 0]
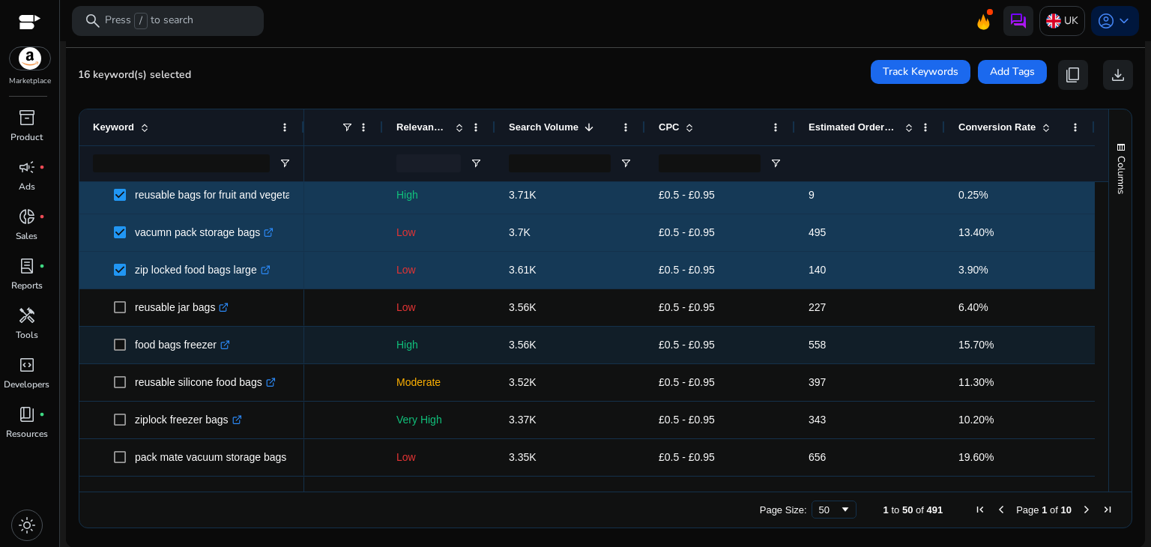
click at [225, 342] on icon ".st0{fill:#2c8af8}" at bounding box center [225, 345] width 10 height 10
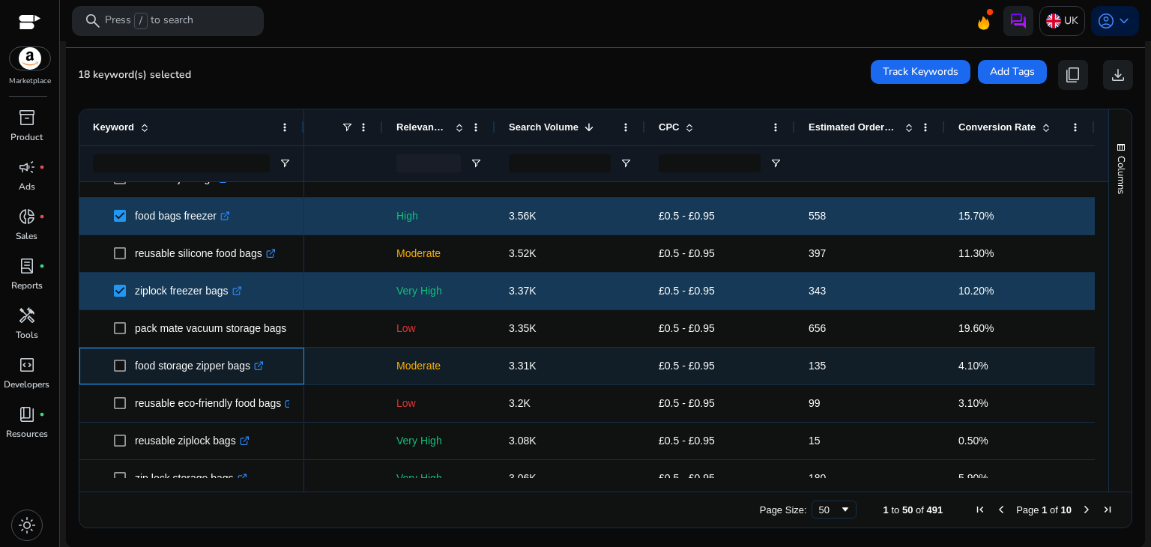
click at [261, 360] on link ".st0{fill:#2c8af8}" at bounding box center [256, 366] width 13 height 12
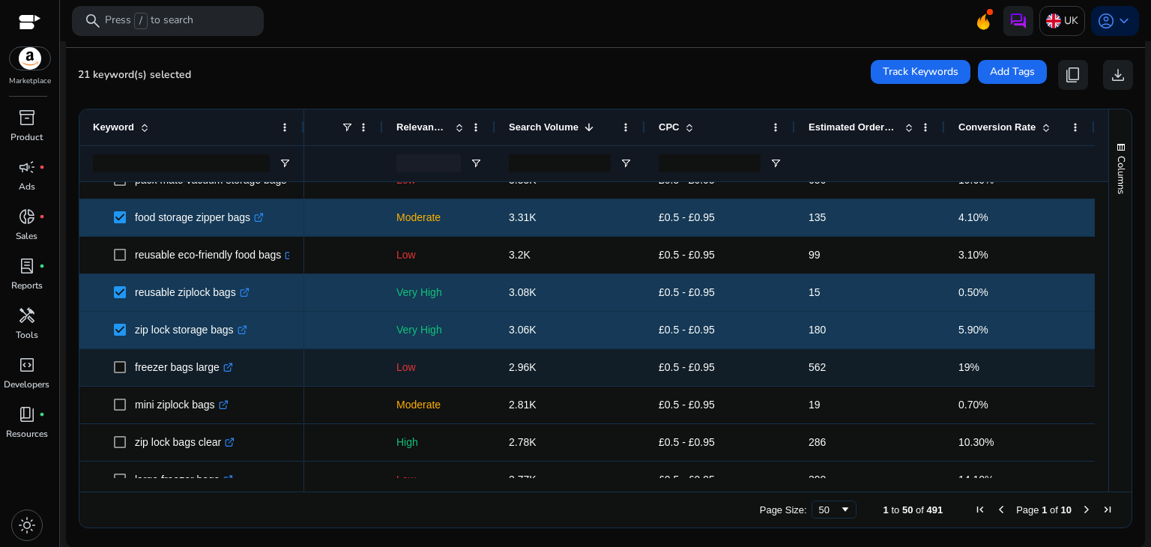
click at [225, 366] on icon ".st0{fill:#2c8af8}" at bounding box center [228, 368] width 10 height 10
click at [115, 360] on span at bounding box center [124, 367] width 21 height 31
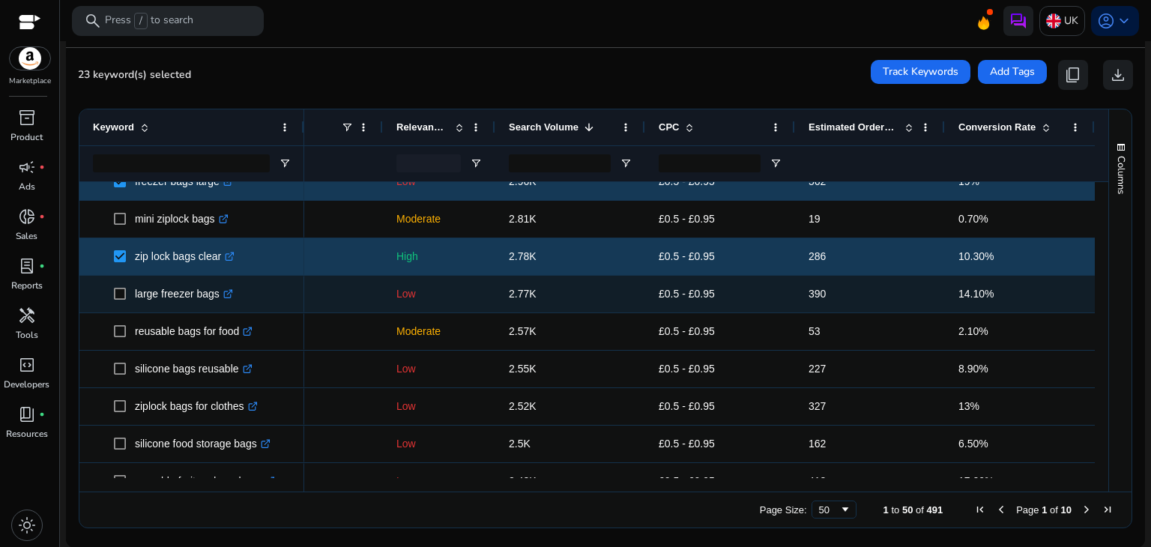
click at [225, 291] on icon at bounding box center [226, 294] width 7 height 7
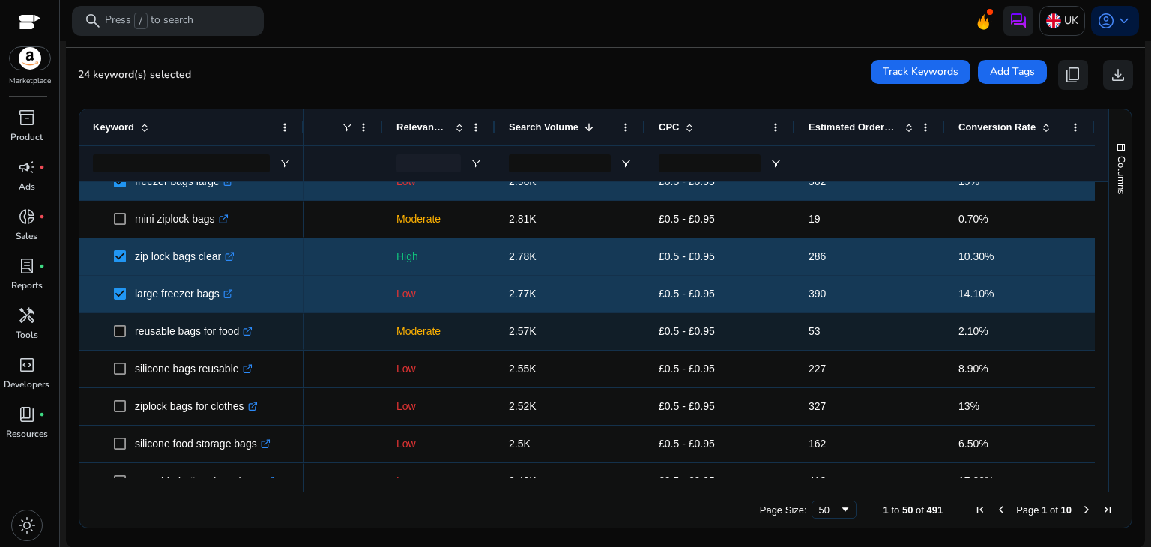
click at [249, 333] on icon ".st0{fill:#2c8af8}" at bounding box center [248, 332] width 10 height 10
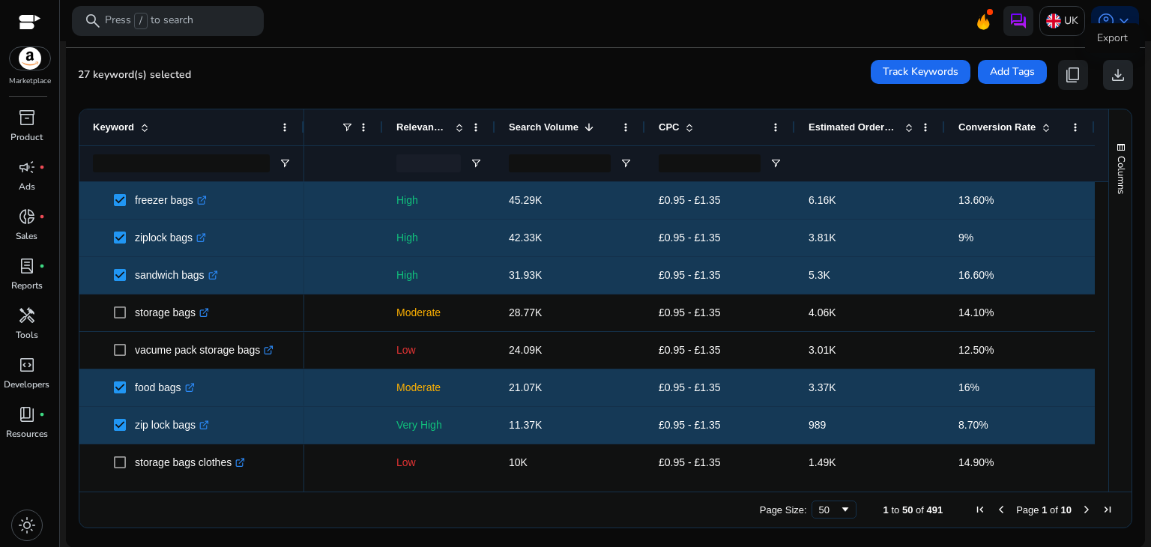
click at [1112, 74] on span "download" at bounding box center [1118, 75] width 18 height 18
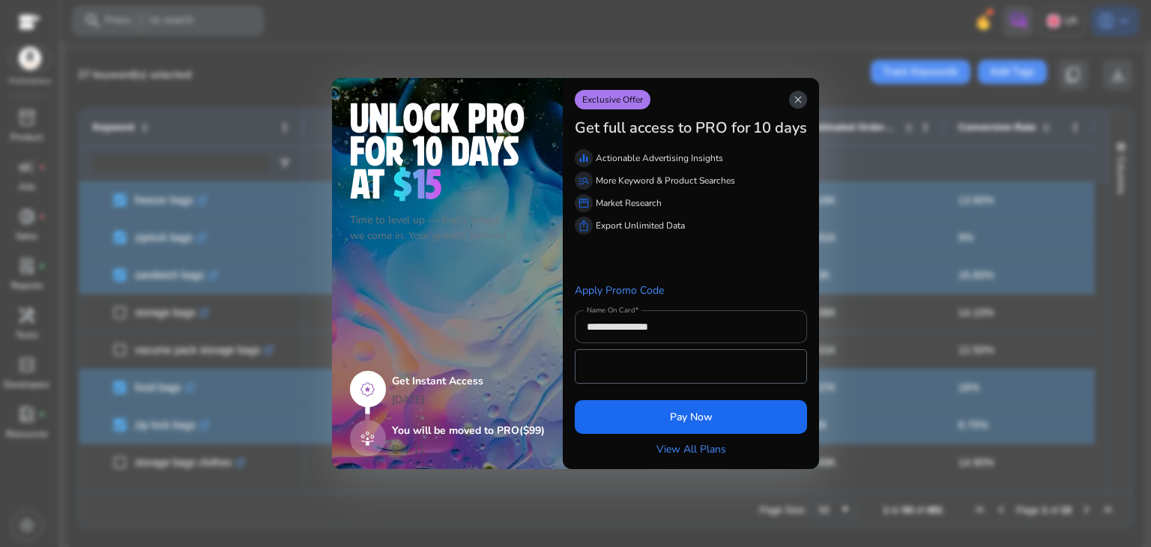
click at [803, 95] on span "close" at bounding box center [798, 100] width 12 height 12
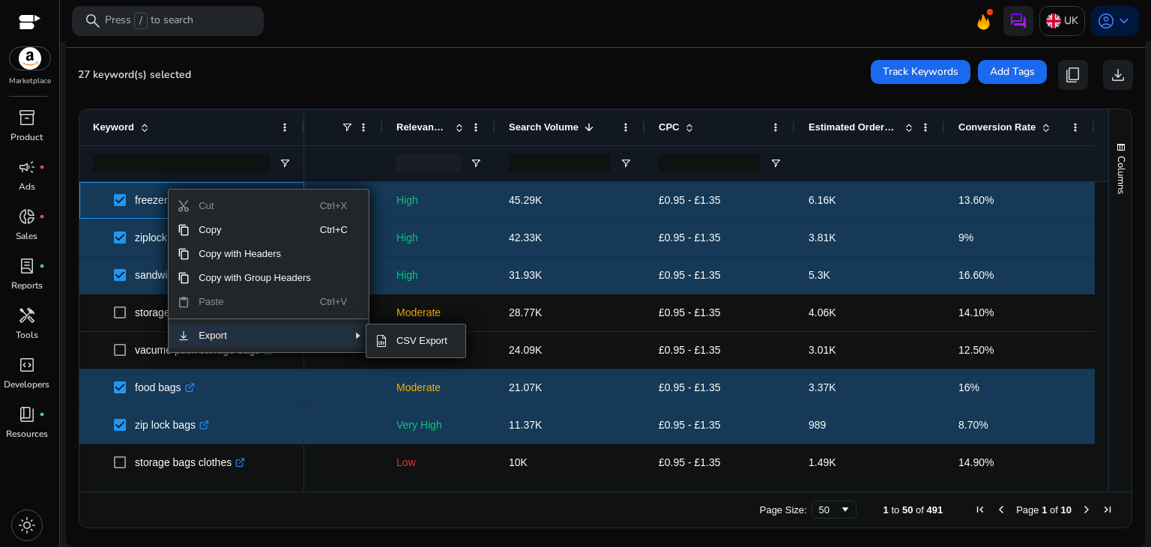
click at [216, 330] on span "Export" at bounding box center [255, 336] width 130 height 24
click at [386, 335] on span "SubMenu" at bounding box center [381, 341] width 12 height 12
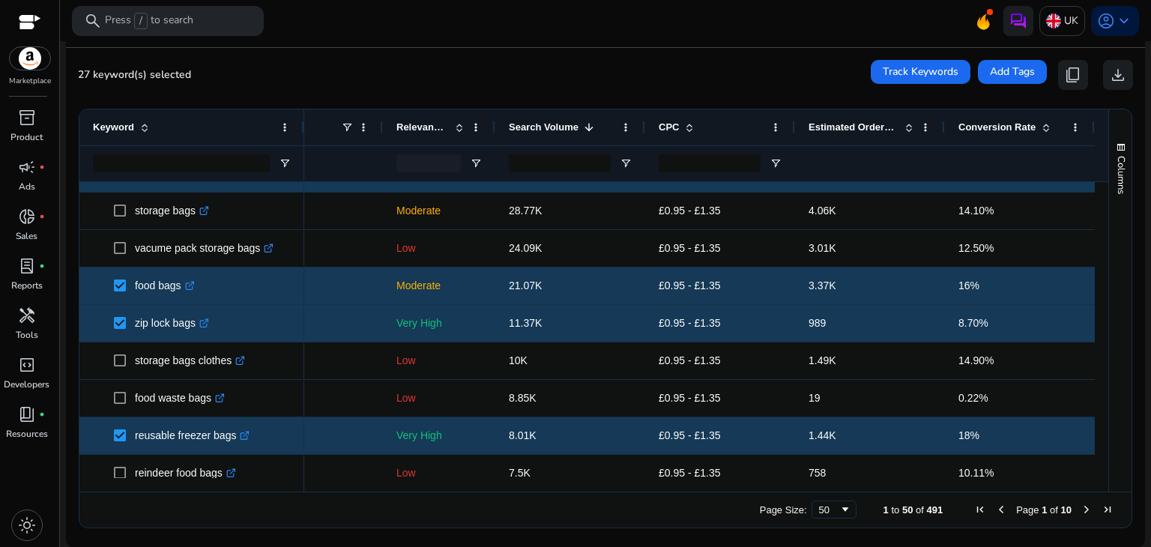
scroll to position [117, 0]
